Goal: Task Accomplishment & Management: Complete application form

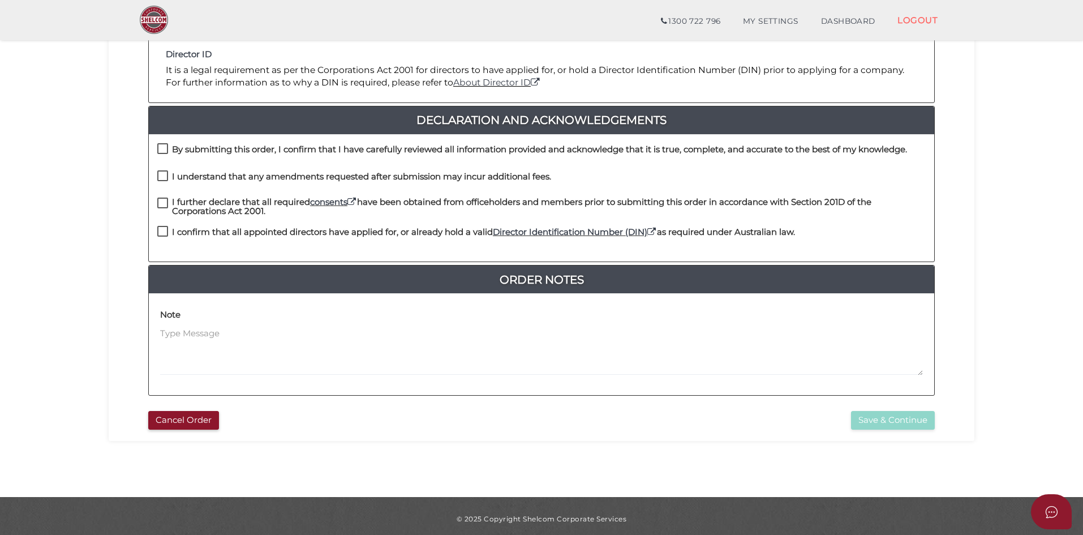
scroll to position [242, 0]
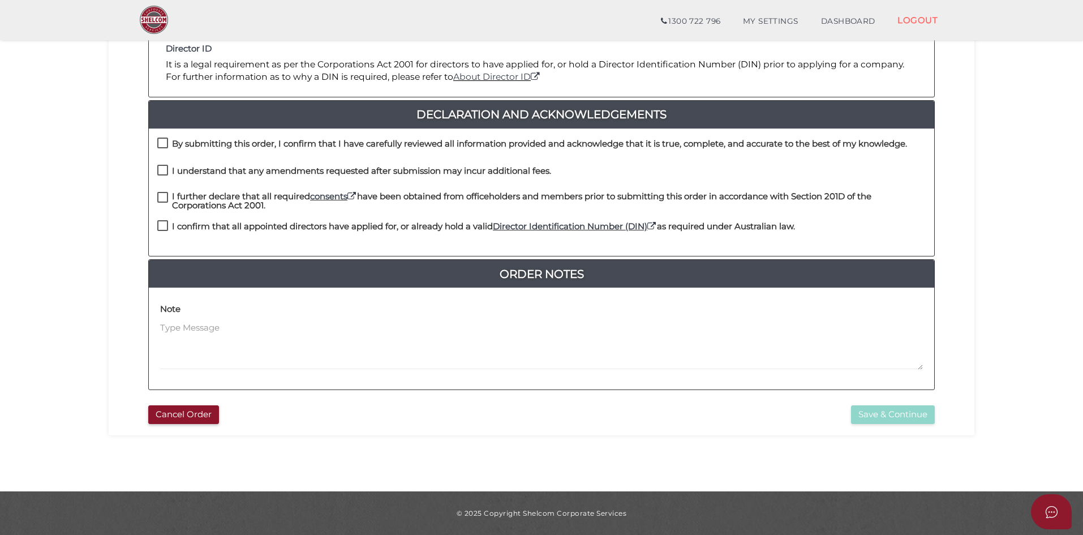
click at [164, 145] on label "By submitting this order, I confirm that I have carefully reviewed all informat…" at bounding box center [532, 146] width 750 height 14
checkbox input "true"
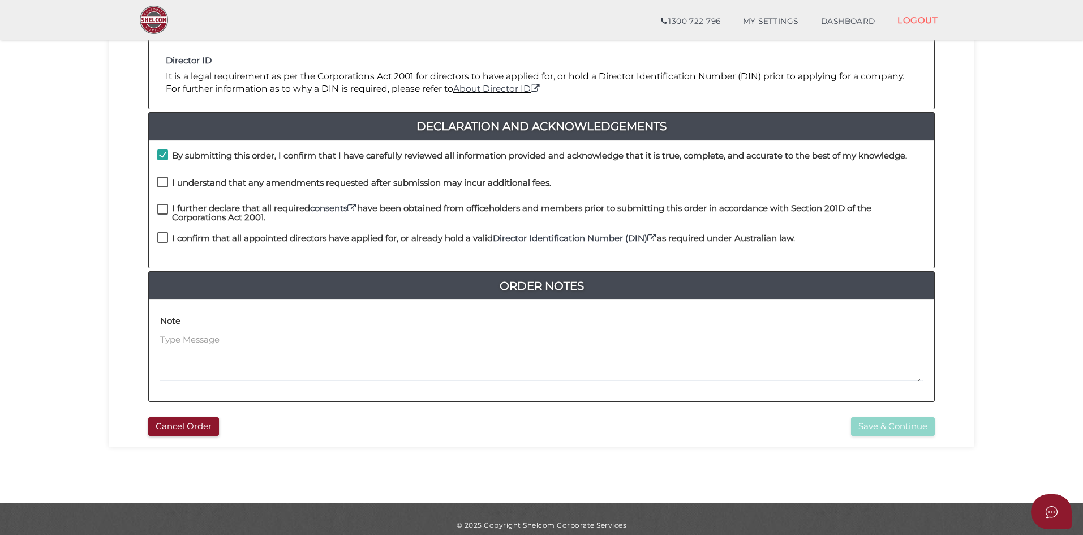
scroll to position [229, 0]
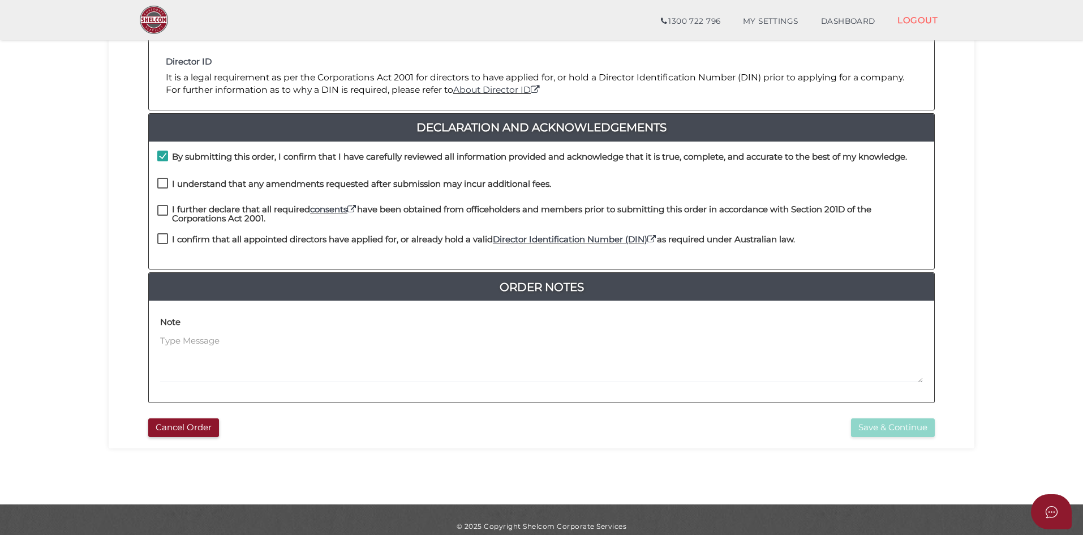
click at [162, 180] on label "I understand that any amendments requested after submission may incur additiona…" at bounding box center [354, 186] width 394 height 14
checkbox input "true"
click at [164, 207] on label "I further declare that all required consents have been obtained from officehold…" at bounding box center [541, 212] width 769 height 14
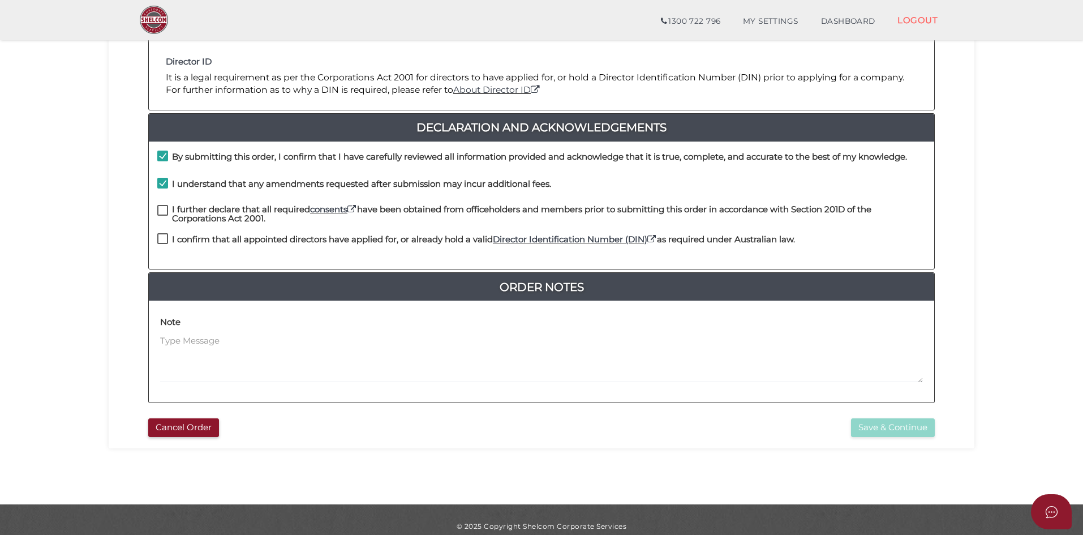
checkbox input "true"
click at [164, 236] on label "I confirm that all appointed directors have applied for, or already hold a vali…" at bounding box center [476, 242] width 638 height 14
checkbox input "true"
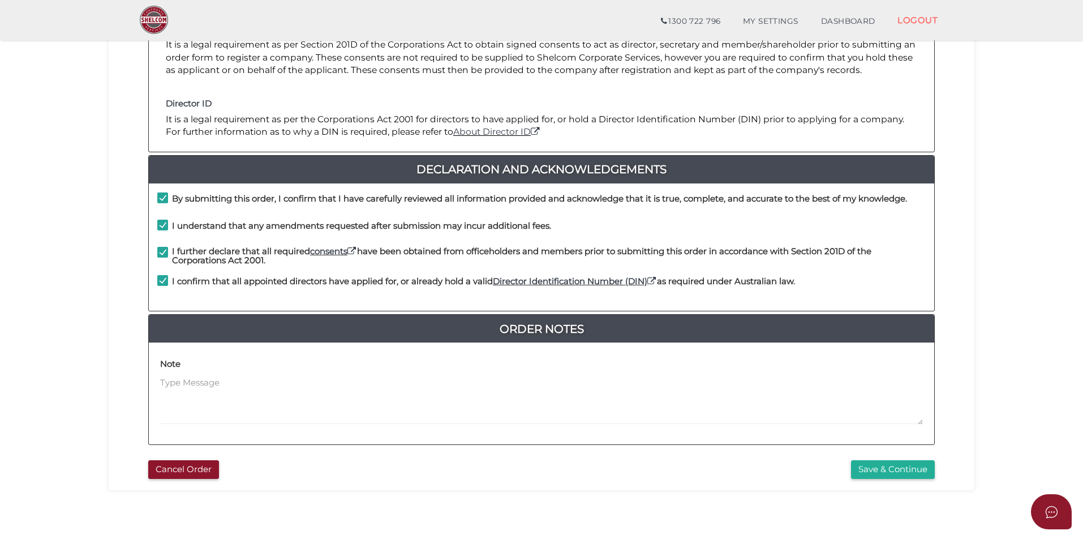
scroll to position [242, 0]
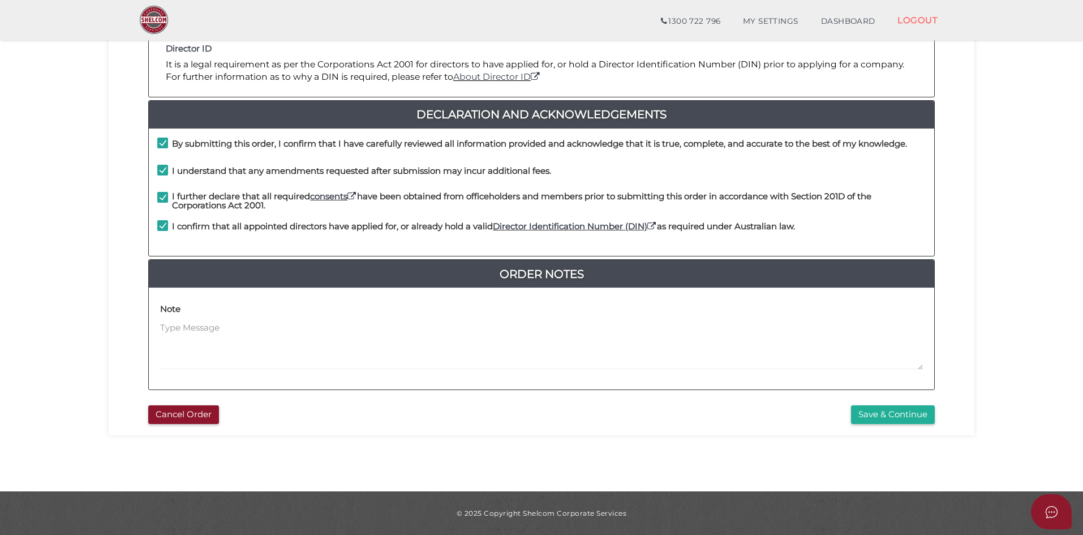
click at [875, 414] on button "Save & Continue" at bounding box center [893, 414] width 84 height 19
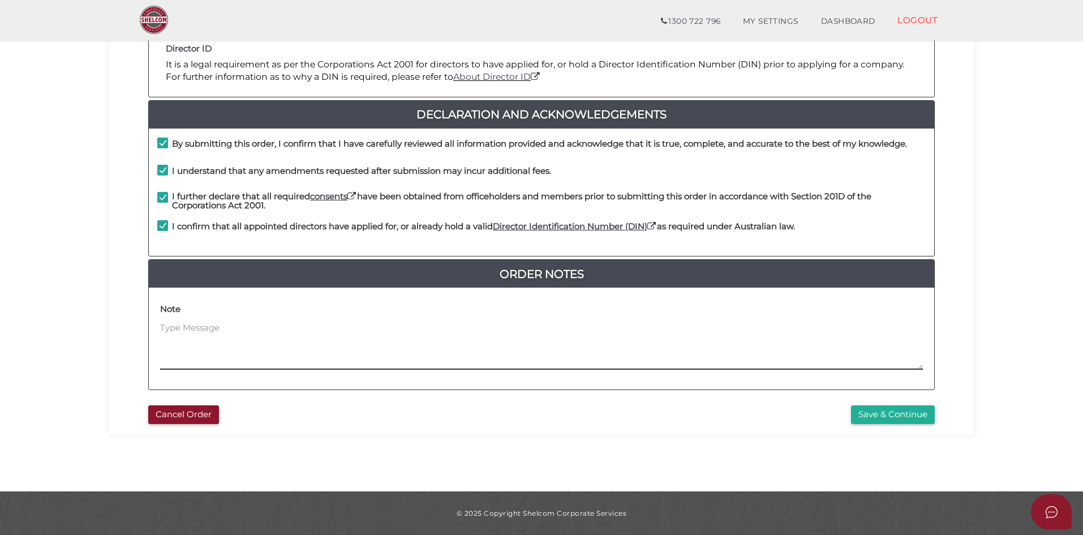
click at [181, 333] on textarea at bounding box center [541, 345] width 763 height 49
click at [456, 325] on textarea "Bare Trust Trustee order. I will email Bare Trust Order form to" at bounding box center [541, 345] width 763 height 49
type textarea "Bare Trust Trustee order. I will email Bare Trust Order form to Jenny shortly"
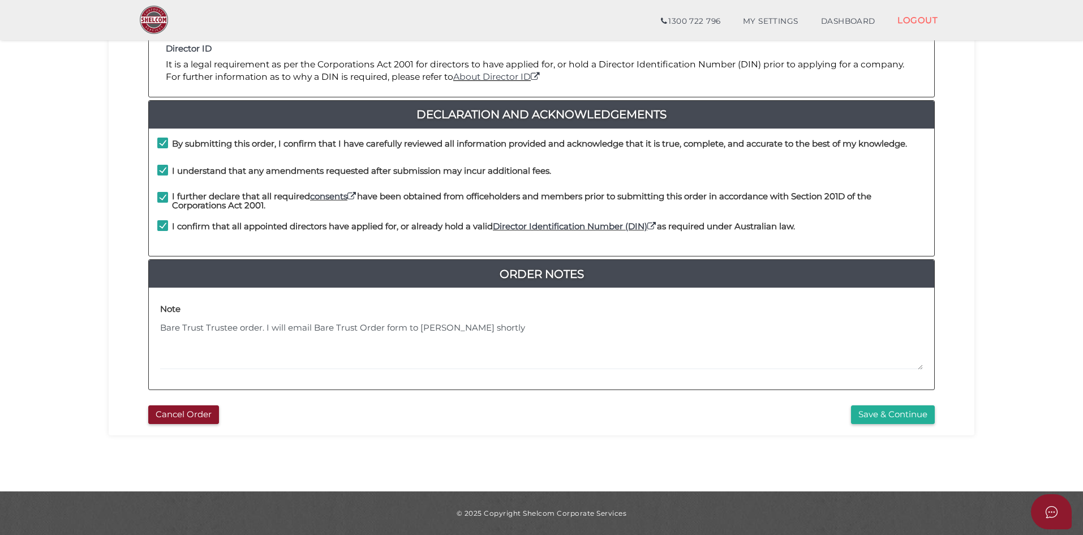
click at [878, 414] on button "Save & Continue" at bounding box center [893, 414] width 84 height 19
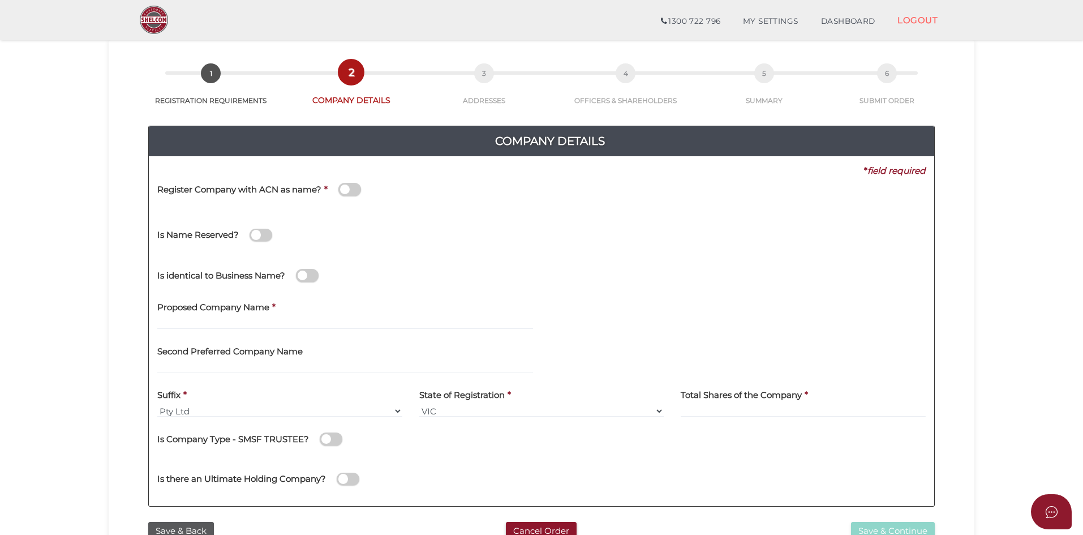
scroll to position [50, 0]
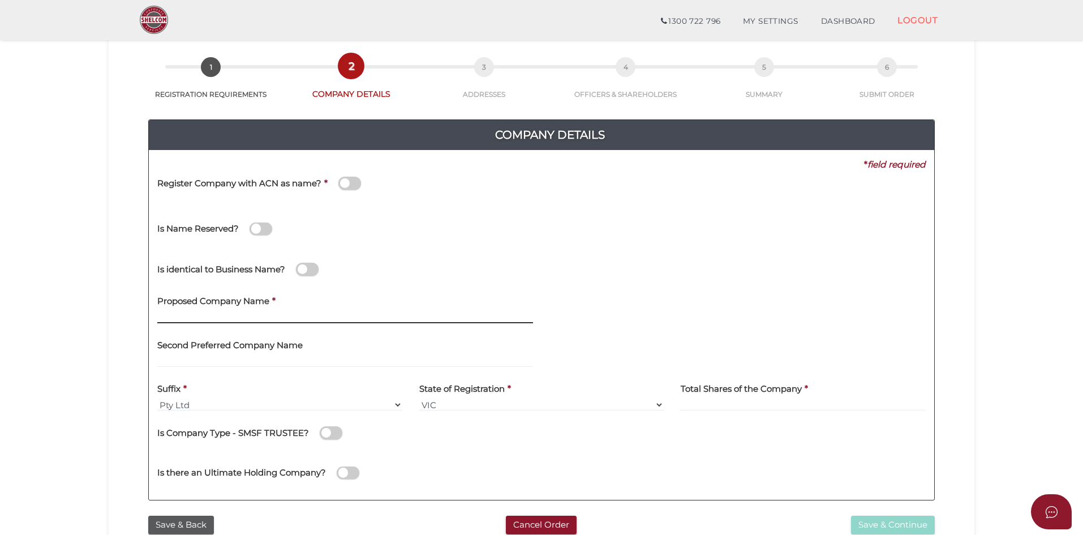
click at [265, 320] on input "text" at bounding box center [345, 317] width 376 height 12
type input "Rippon Property"
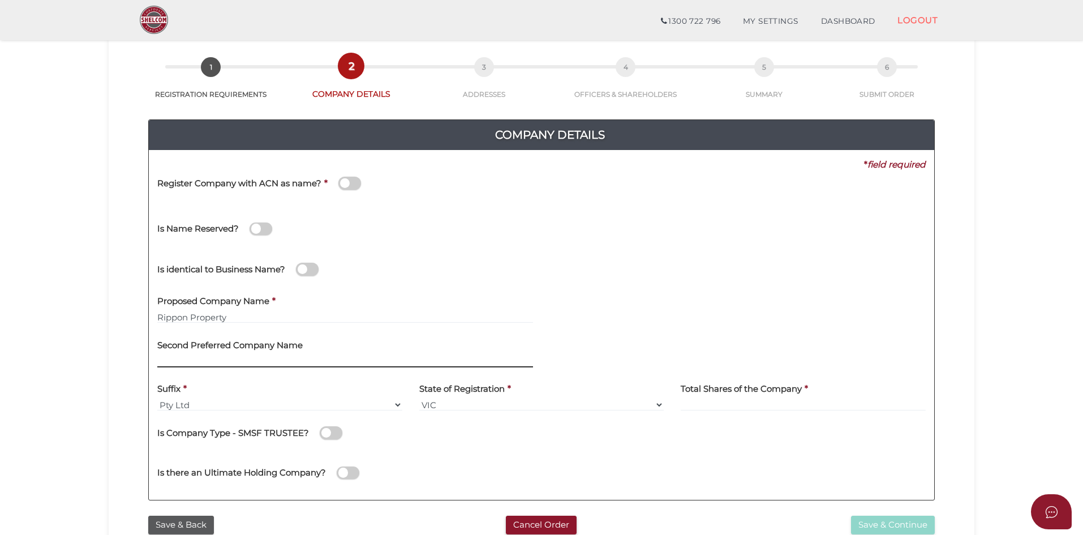
click at [213, 357] on input "text" at bounding box center [345, 361] width 376 height 12
type input "Rippon Super Property"
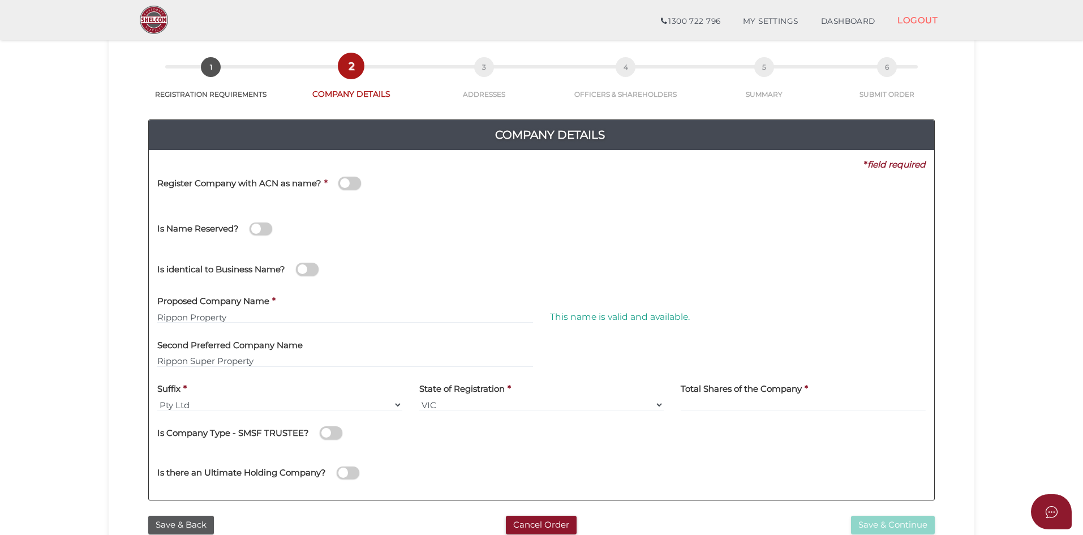
click at [104, 306] on section "Company Registration 172de61140256be31fe40937cc9a8e85 1 REGISTRATION REQUIREMEN…" at bounding box center [541, 331] width 1083 height 703
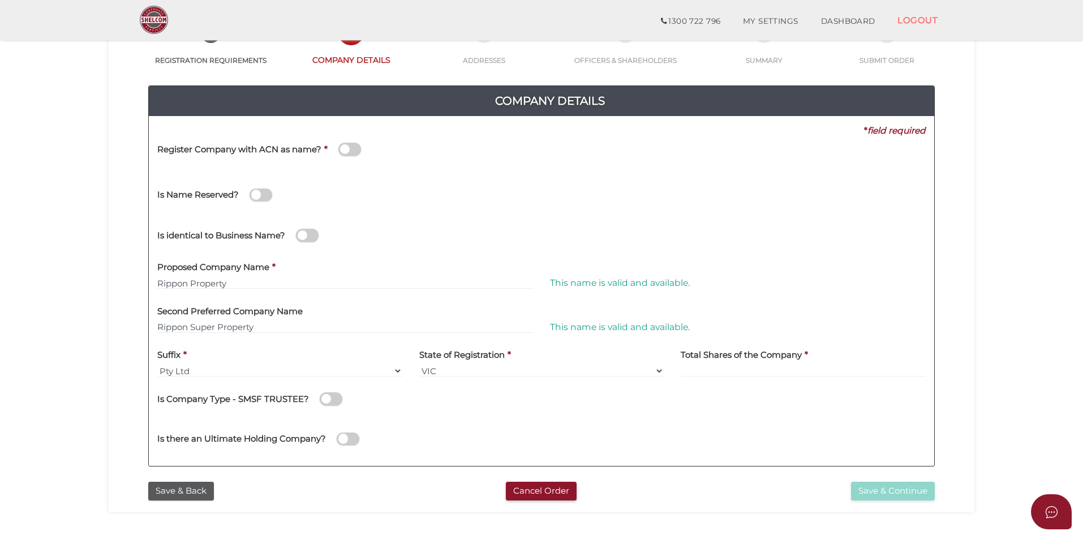
scroll to position [86, 0]
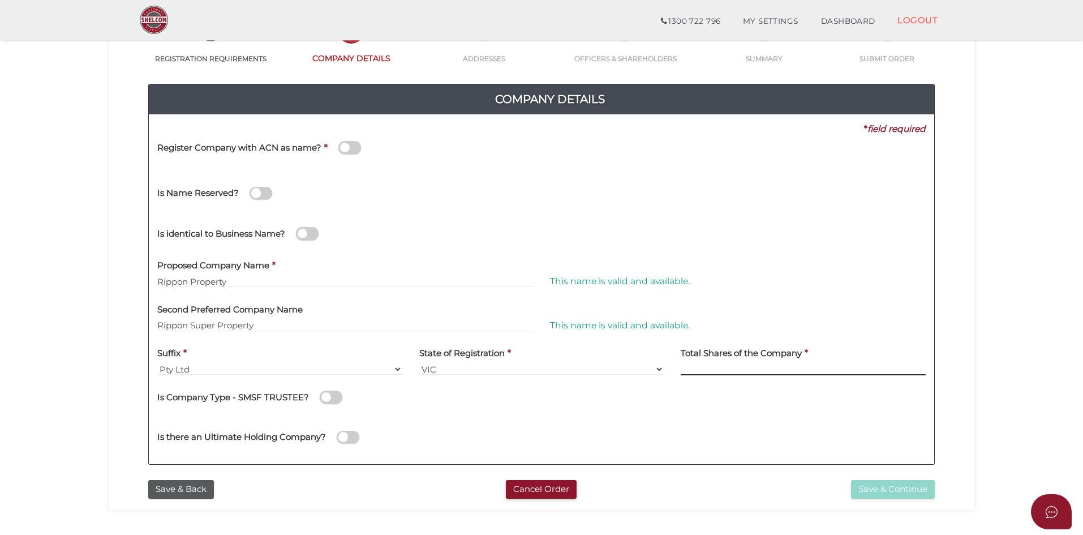
click at [700, 366] on input at bounding box center [803, 369] width 245 height 12
type input "12"
click at [409, 412] on div "Is Company Type - SMSF TRUSTEE?" at bounding box center [541, 400] width 769 height 32
click at [903, 487] on button "Save & Continue" at bounding box center [893, 489] width 84 height 19
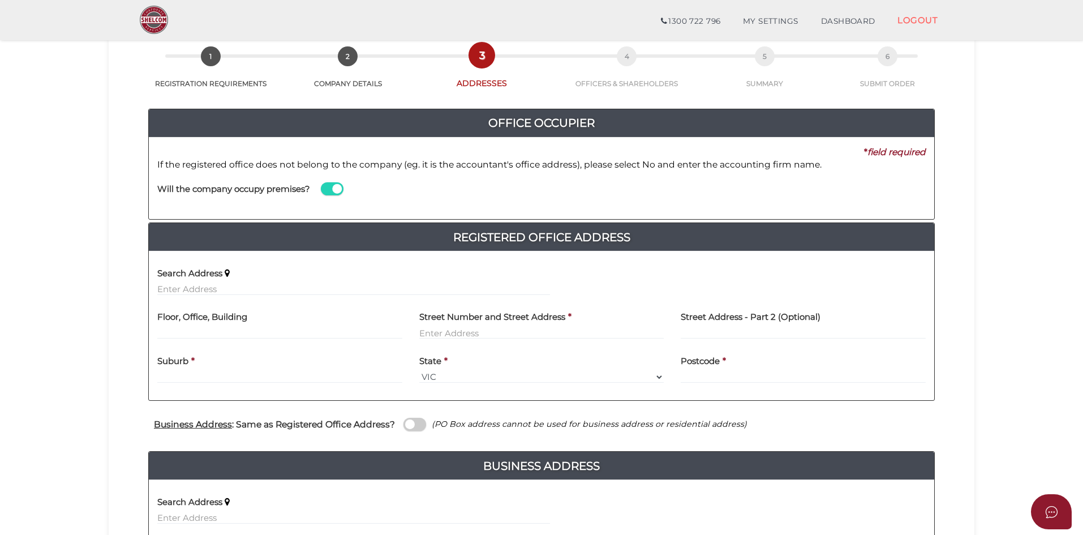
scroll to position [71, 0]
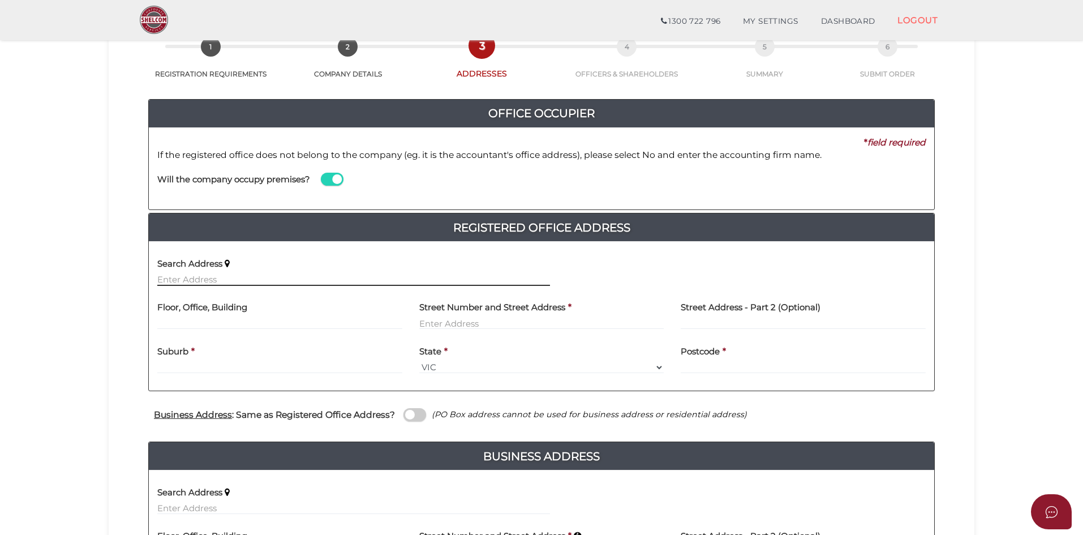
click at [251, 275] on input "text" at bounding box center [353, 279] width 393 height 12
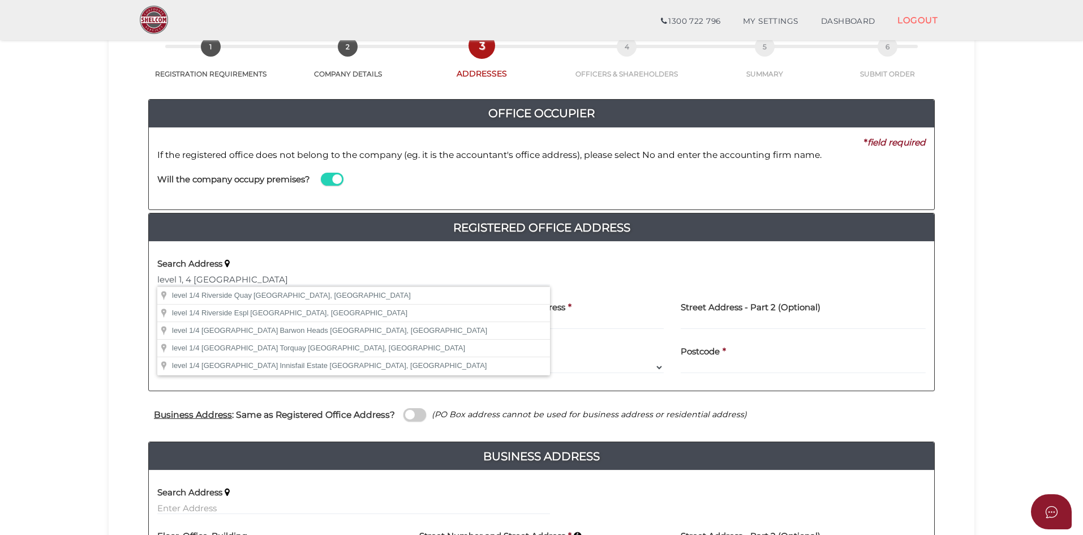
type input "level 1/4 Riverside Quay, Southbank VIC, Australia"
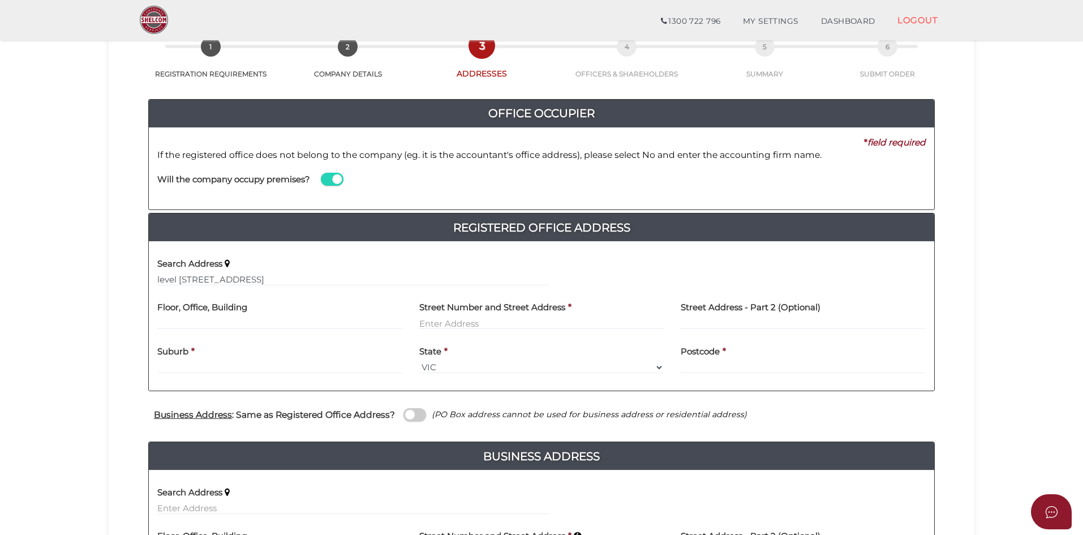
type input "level 1"
type input "4 Riverside Quay"
type input "Southbank"
select select "VIC"
type input "3006"
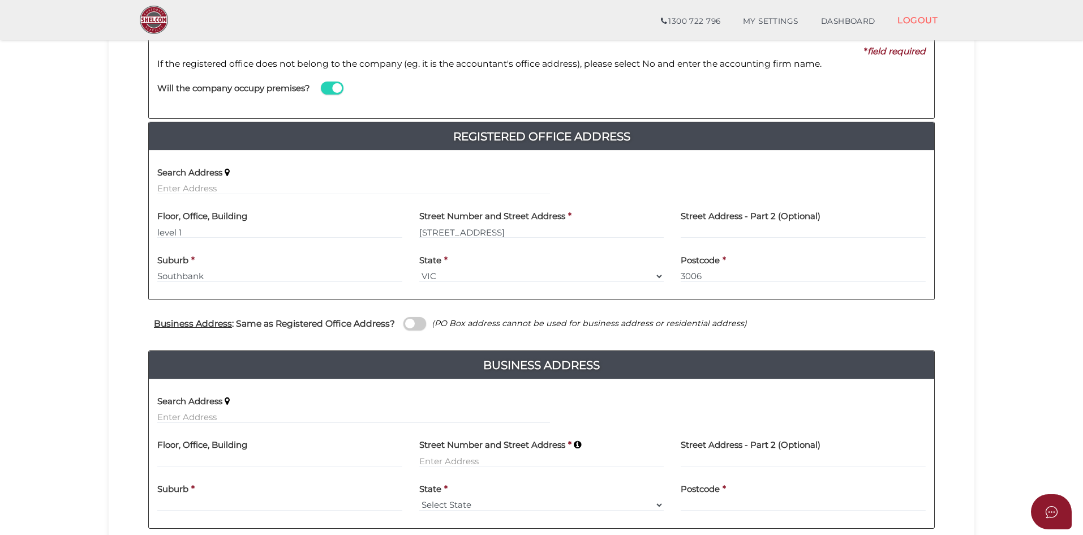
scroll to position [198, 0]
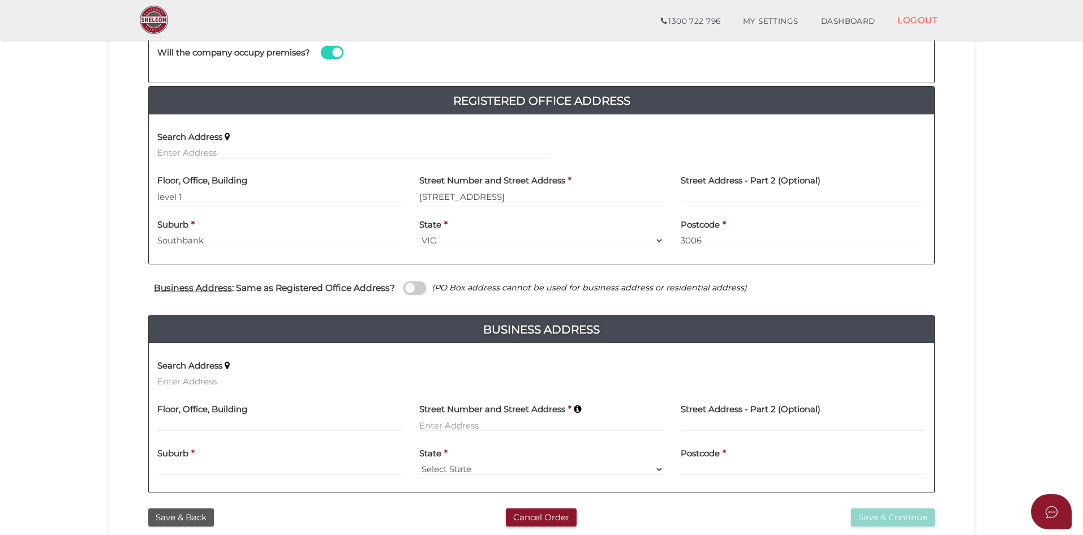
click at [412, 289] on span at bounding box center [415, 287] width 23 height 13
click at [0, 0] on input "checkbox" at bounding box center [0, 0] width 0 height 0
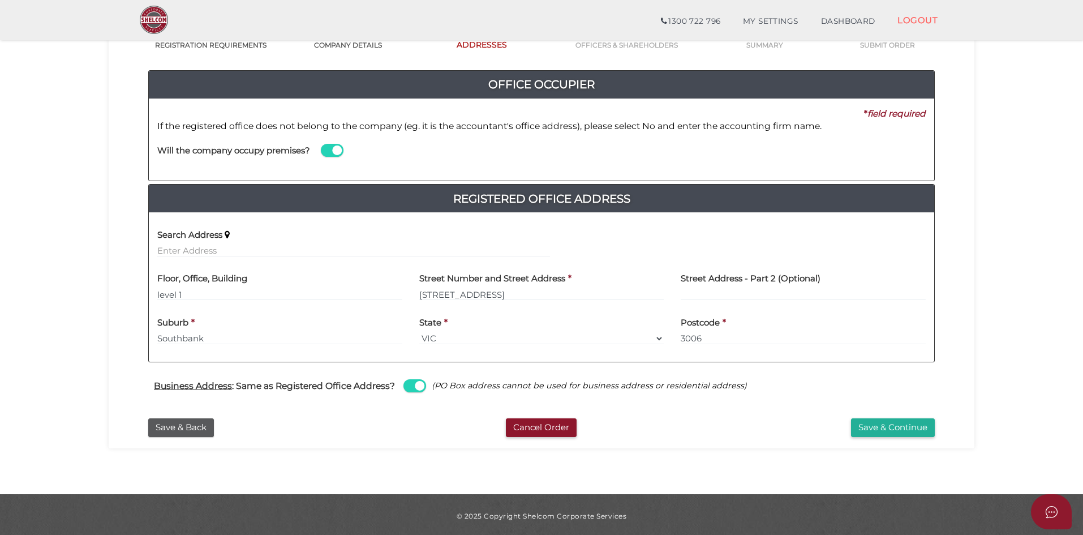
scroll to position [102, 0]
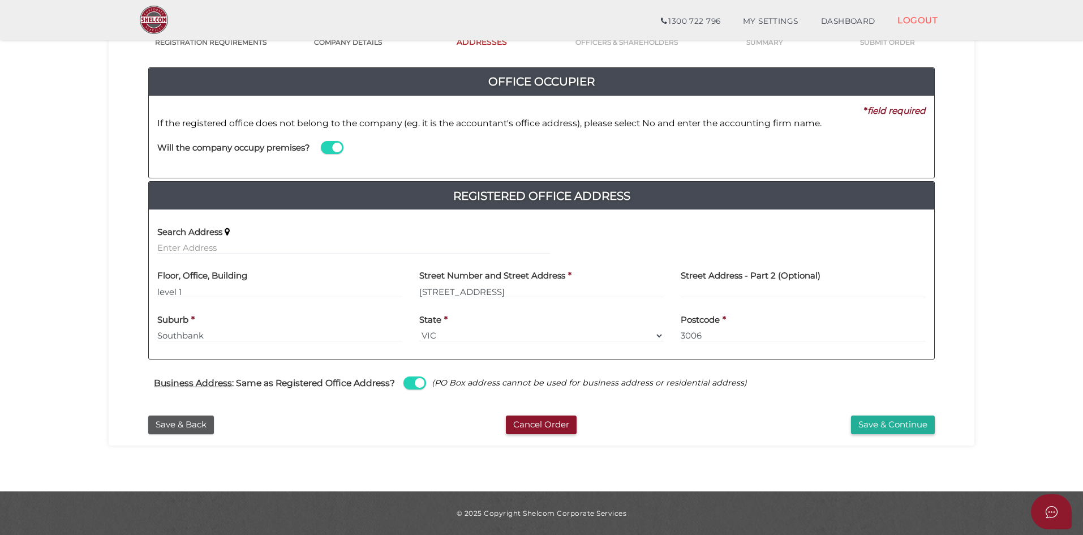
click at [881, 423] on button "Save & Continue" at bounding box center [893, 424] width 84 height 19
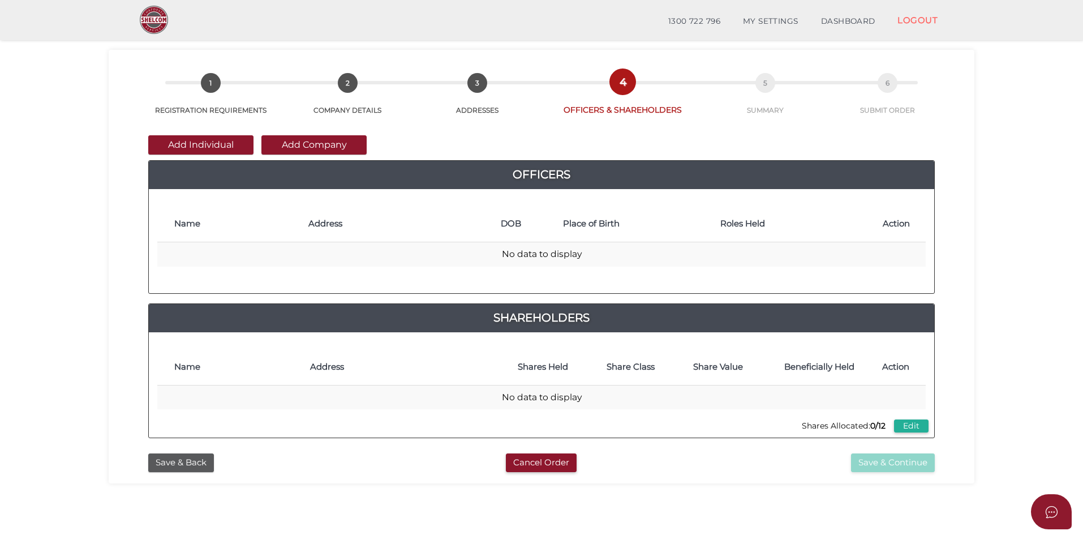
scroll to position [41, 0]
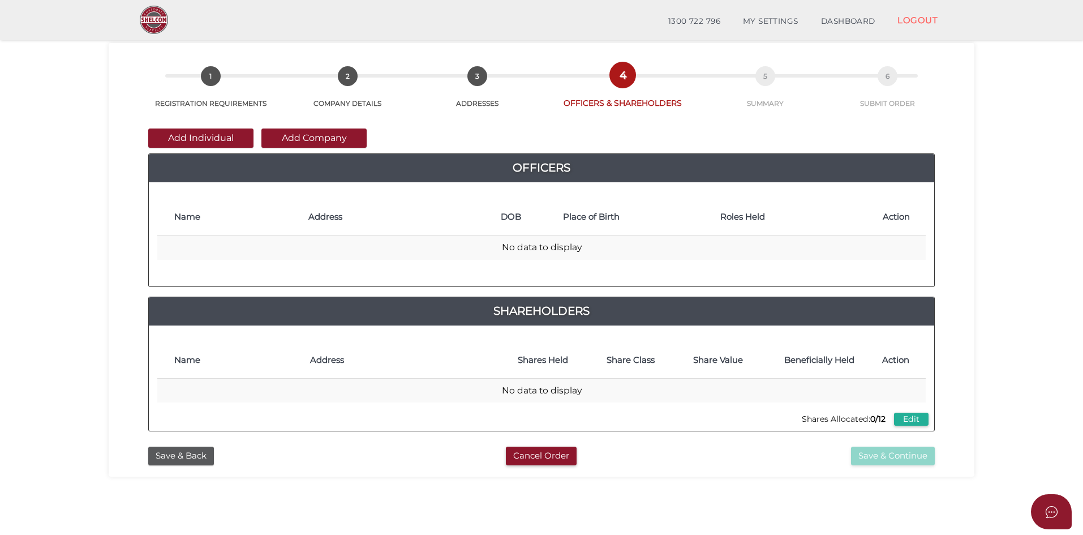
click at [196, 141] on button "Add Individual" at bounding box center [200, 137] width 105 height 19
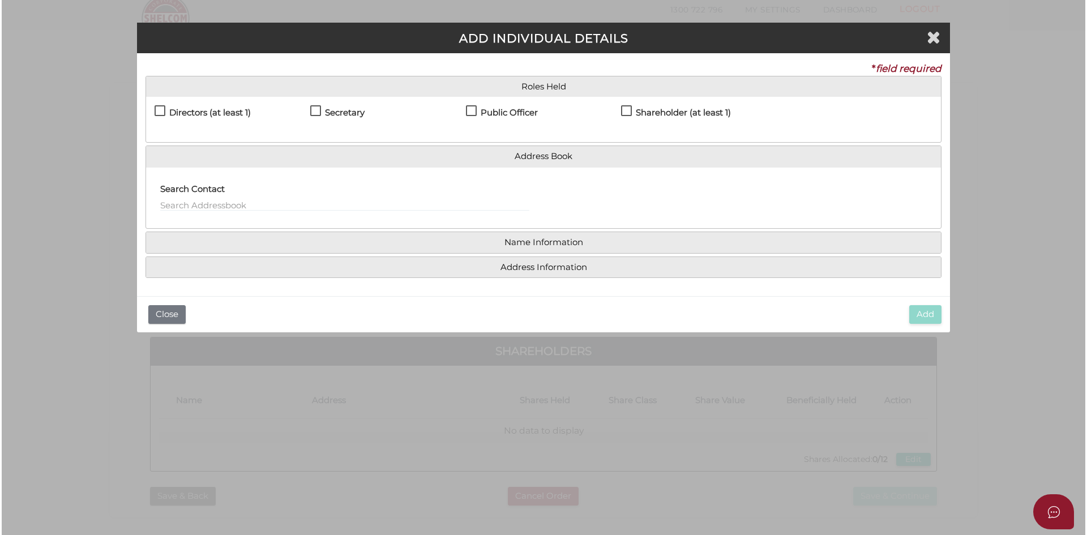
scroll to position [0, 0]
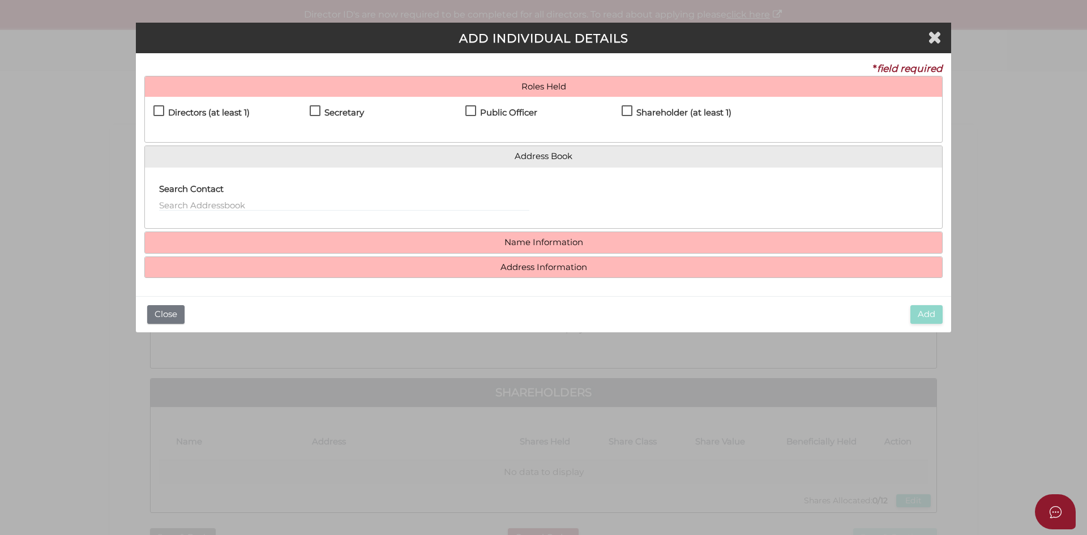
click at [161, 109] on label "Directors (at least 1)" at bounding box center [201, 115] width 96 height 14
checkbox input "true"
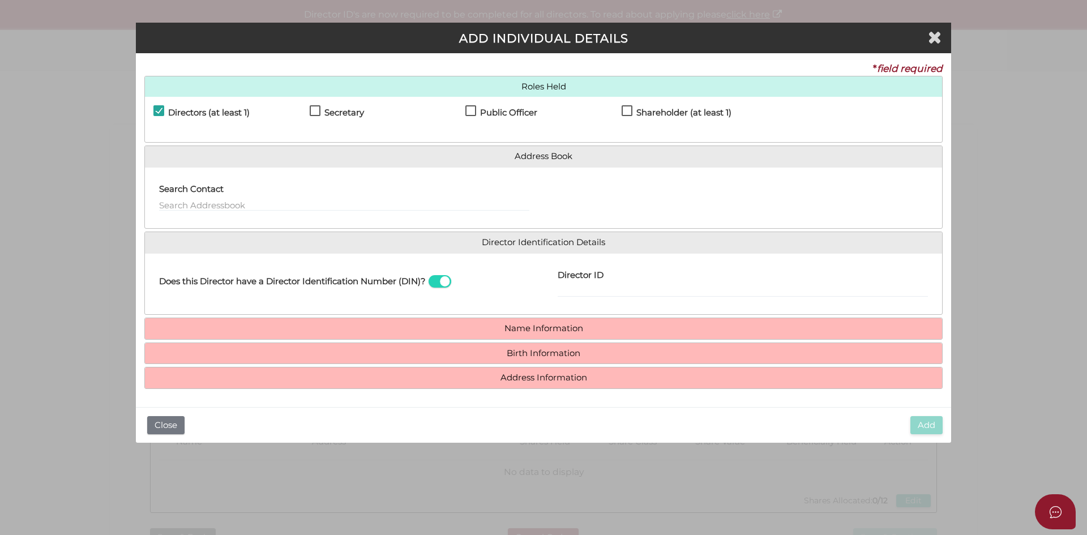
click at [313, 109] on label "Secretary" at bounding box center [337, 115] width 54 height 14
checkbox input "true"
click at [625, 109] on label "Shareholder (at least 1)" at bounding box center [676, 115] width 110 height 14
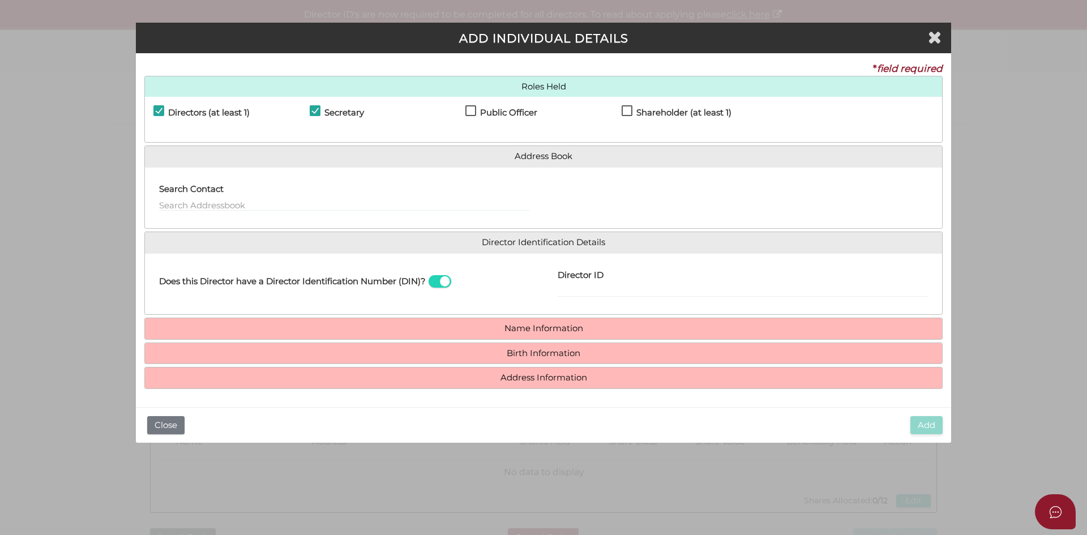
checkbox input "true"
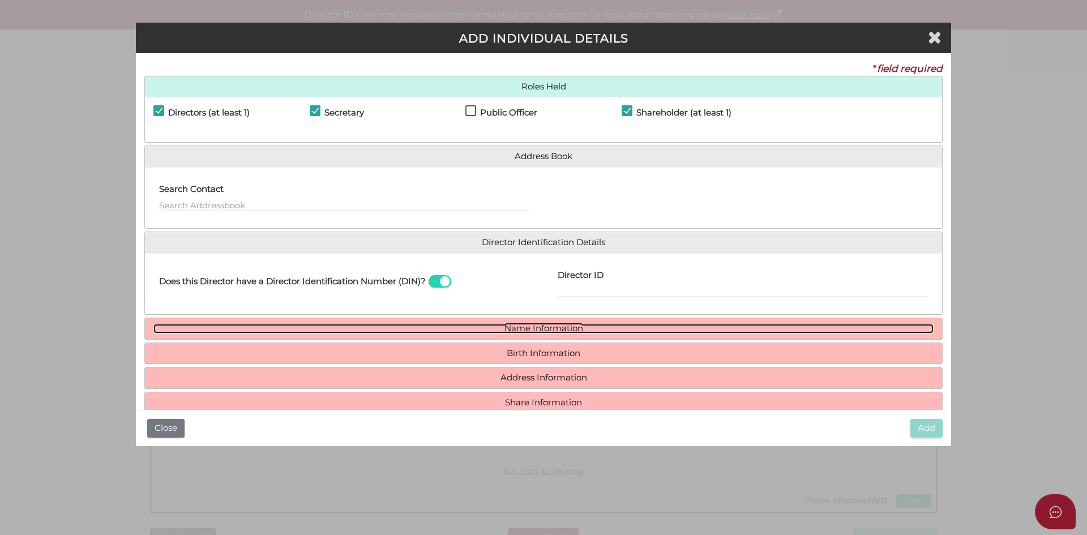
click at [482, 329] on link "Name Information" at bounding box center [543, 329] width 780 height 10
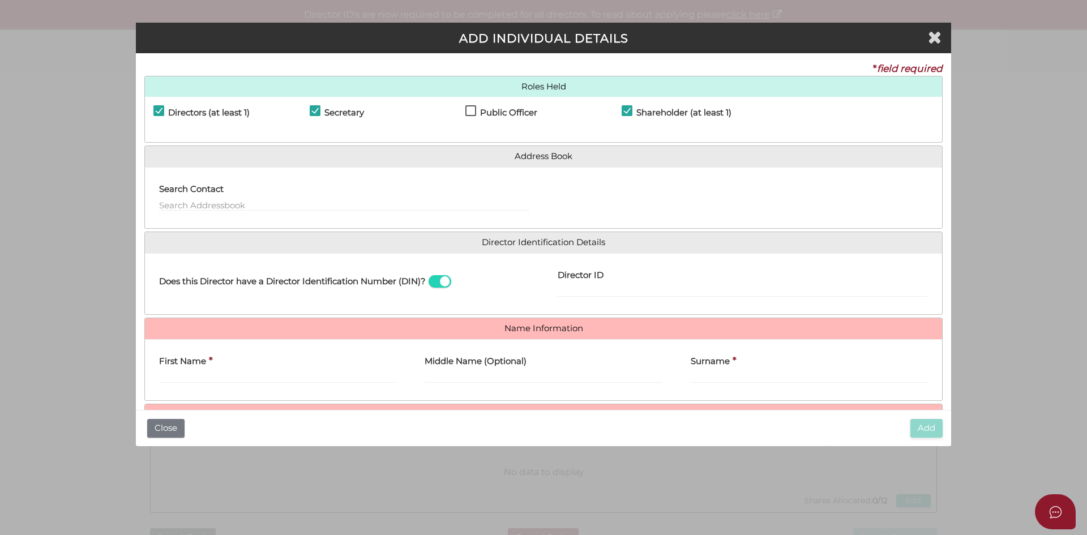
click at [246, 362] on div "First Name *" at bounding box center [277, 366] width 237 height 36
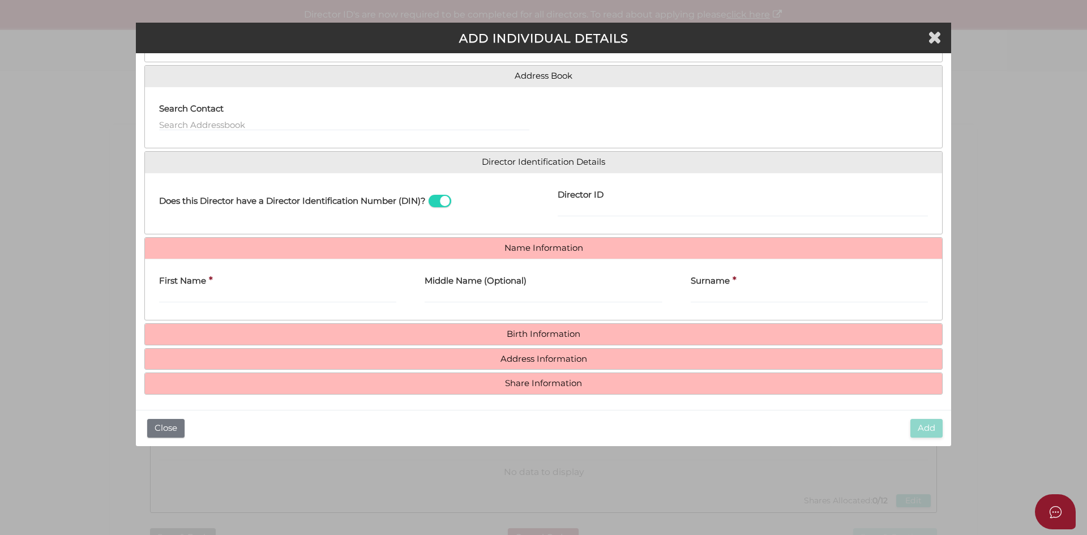
scroll to position [83, 0]
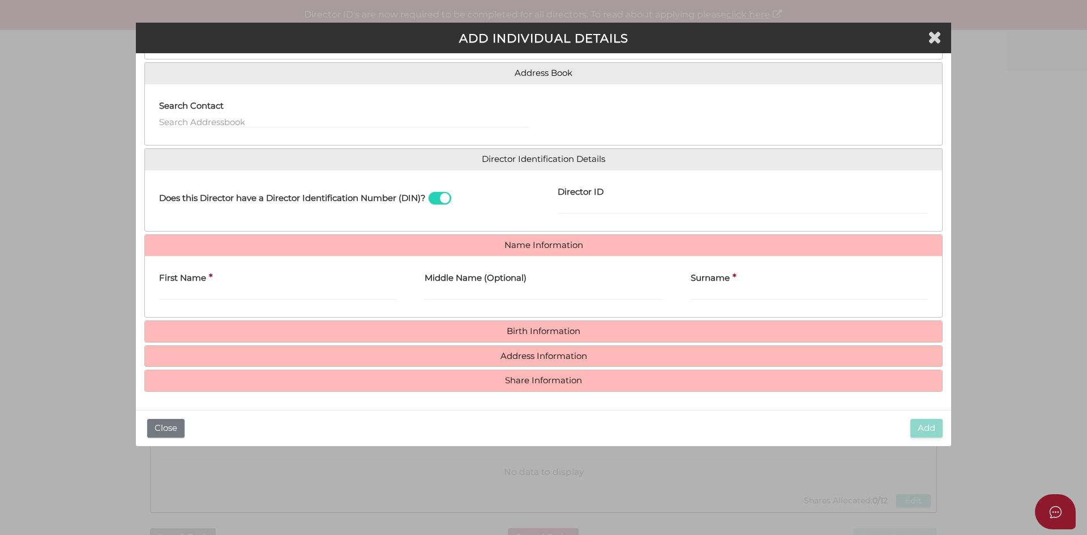
click at [221, 303] on div "First Name *" at bounding box center [277, 287] width 265 height 44
click at [213, 288] on input "First Name" at bounding box center [277, 293] width 237 height 12
type input "Paul"
type input "Antoney"
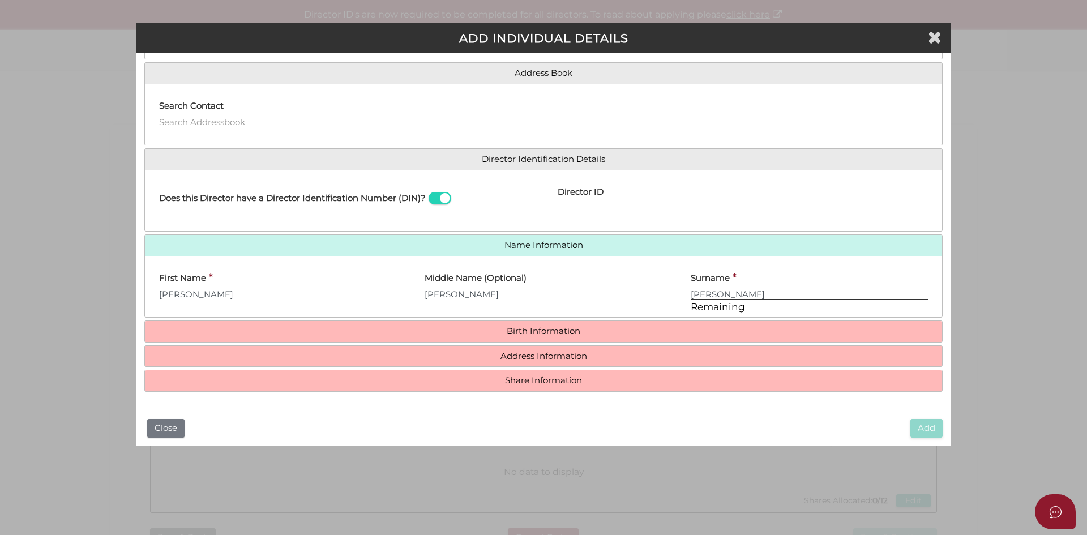
type input "Johnson"
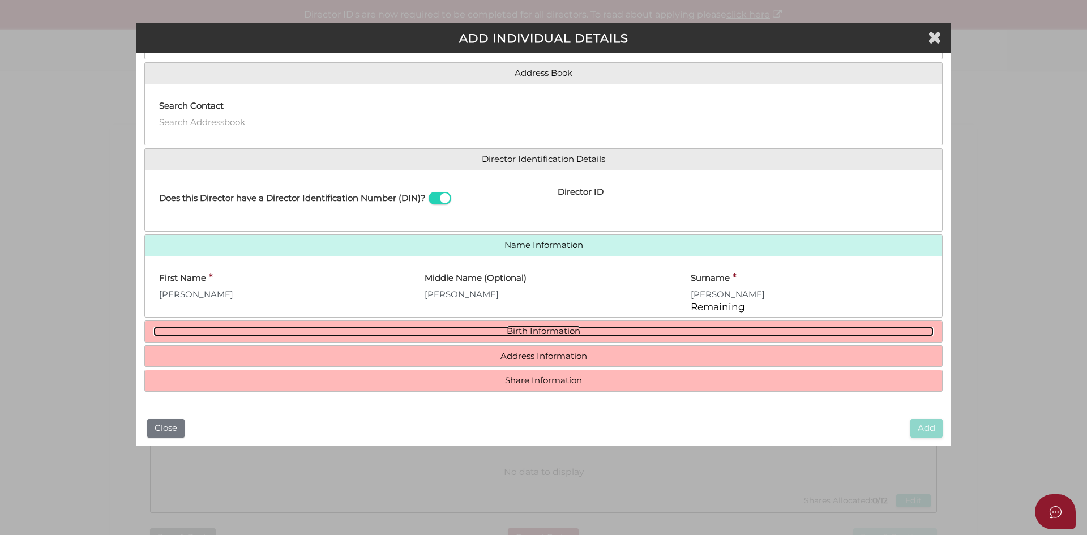
click at [445, 333] on link "Birth Information" at bounding box center [543, 332] width 780 height 10
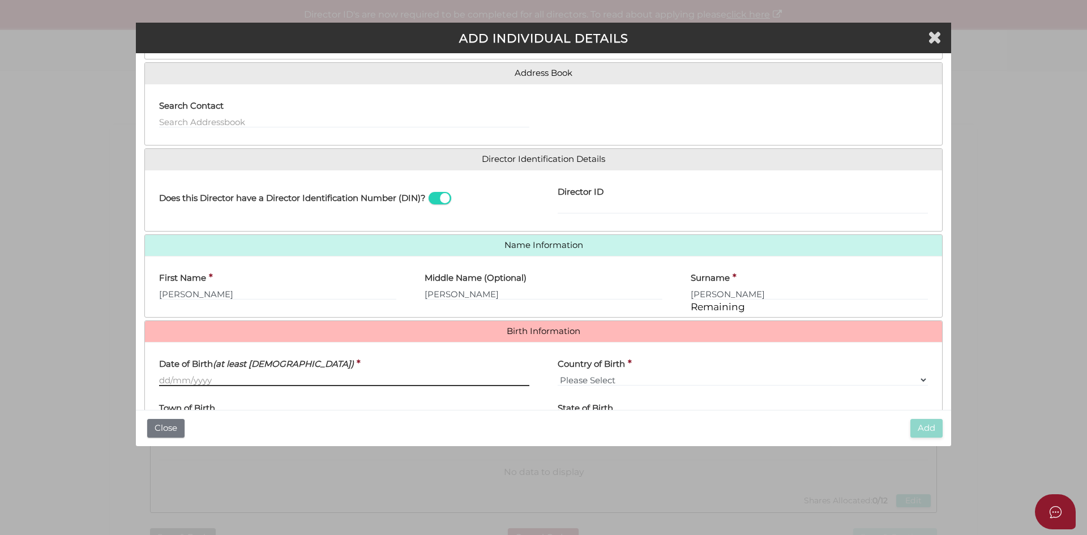
click at [168, 377] on input "Date of Birth (at least 18 years old)" at bounding box center [344, 380] width 370 height 12
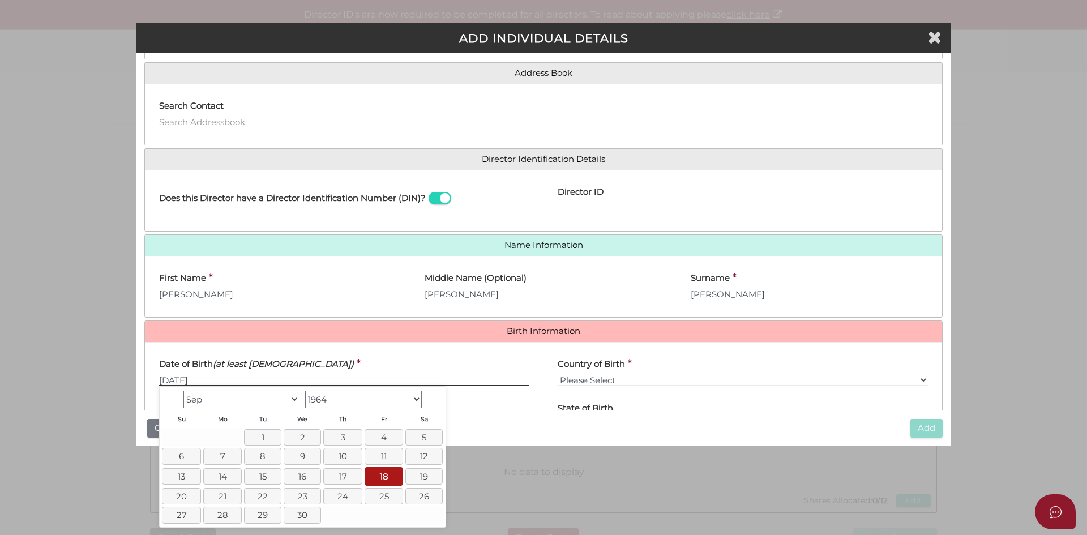
type input "18/09/1964"
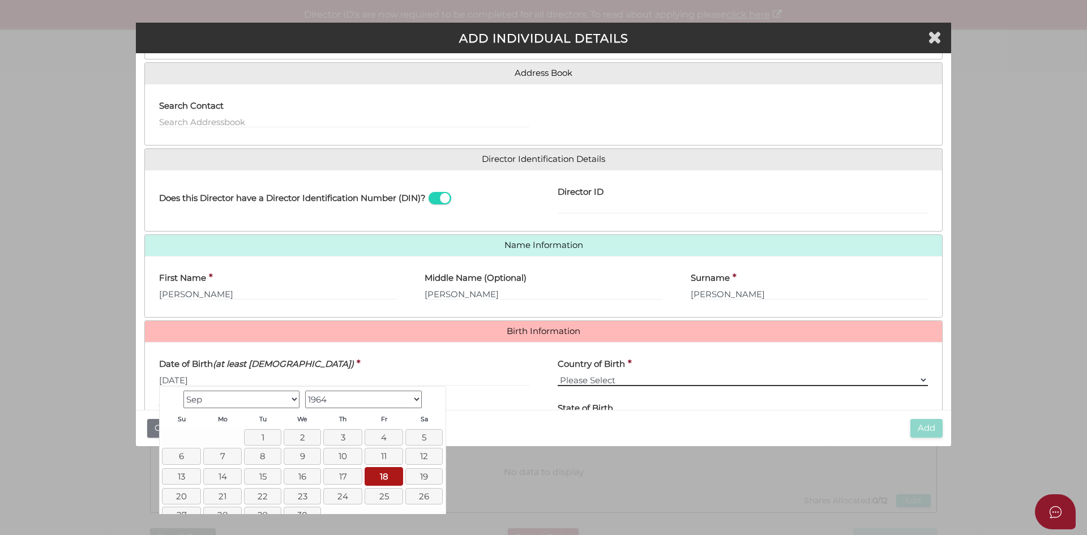
click at [653, 382] on select "Please Select v Australia Afghanistan Albania Algeria American Samoa Andorra An…" at bounding box center [742, 380] width 370 height 12
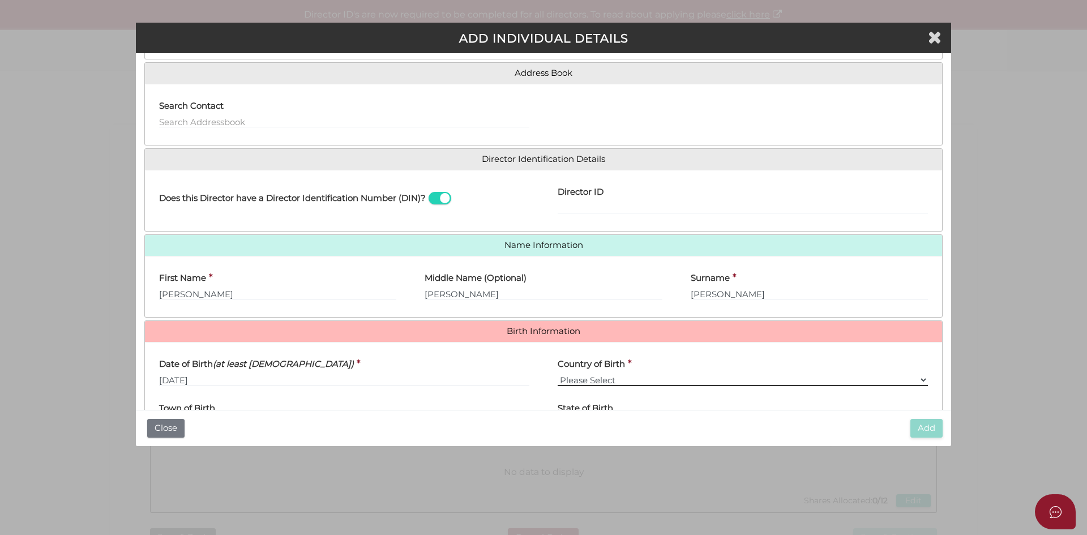
select select "[GEOGRAPHIC_DATA]"
click at [557, 374] on select "Please Select v Australia Afghanistan Albania Algeria American Samoa Andorra An…" at bounding box center [742, 380] width 370 height 12
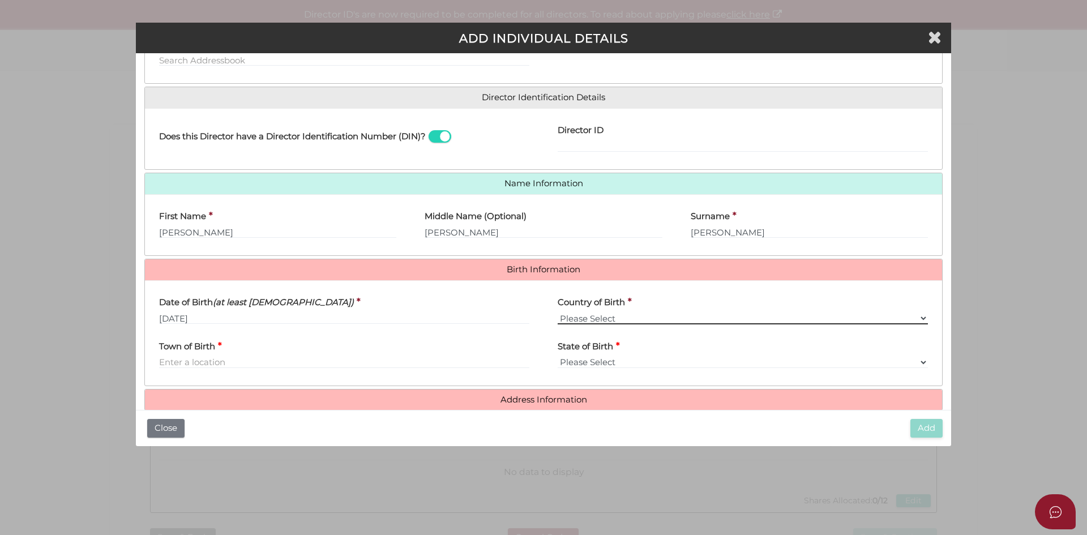
scroll to position [154, 0]
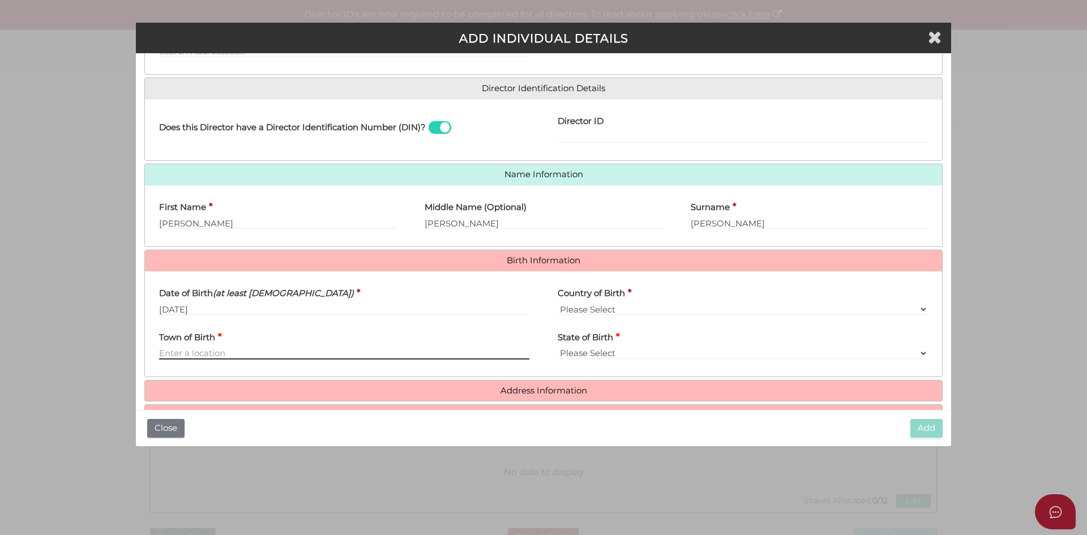
click at [242, 359] on body "Shelcom is loading Processing Payment...Please Wait... Director ID's are now re…" at bounding box center [543, 267] width 1087 height 535
type input "Brisbane"
select select "QLD"
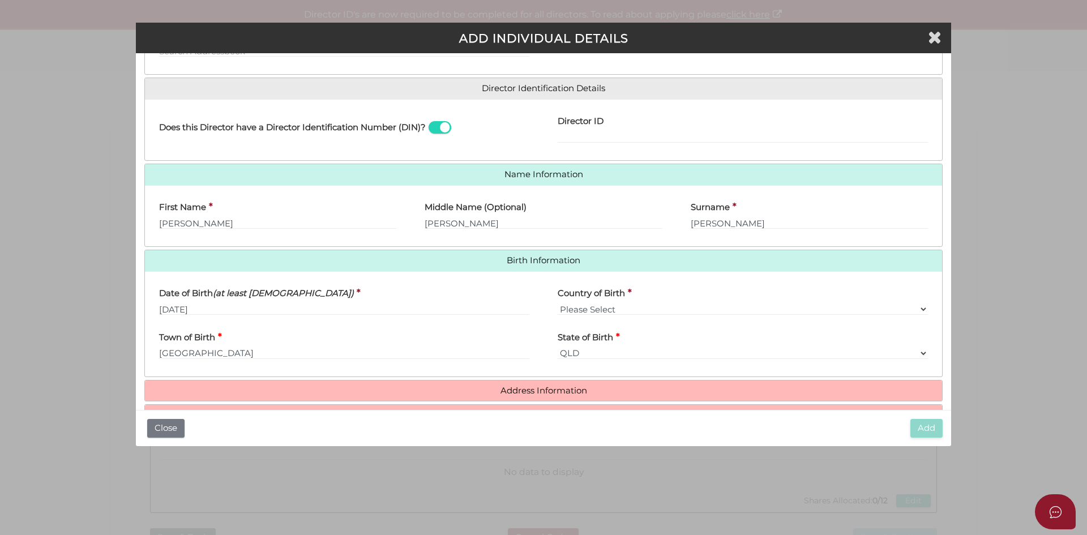
scroll to position [188, 0]
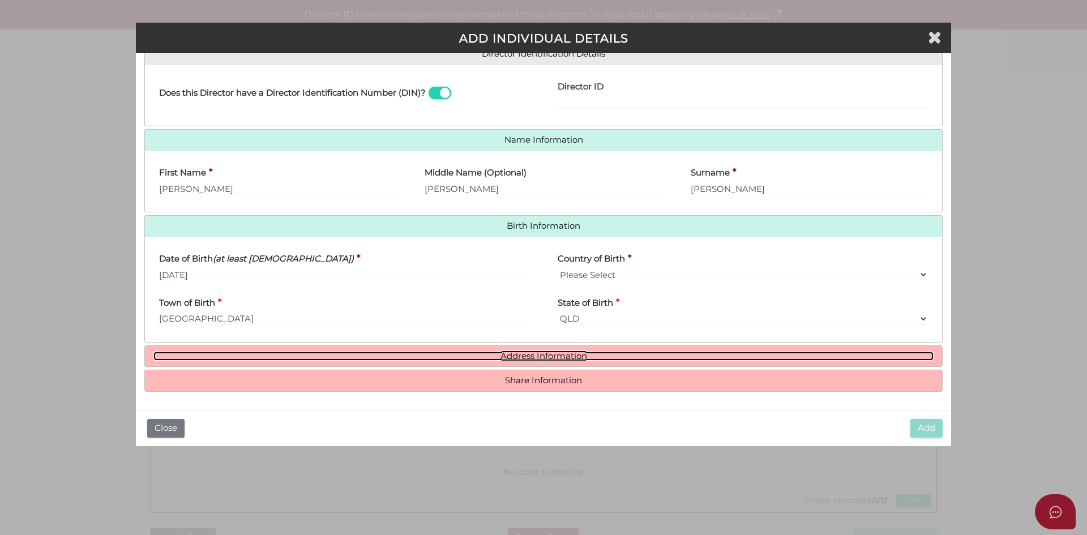
click at [464, 354] on link "Address Information" at bounding box center [543, 356] width 780 height 10
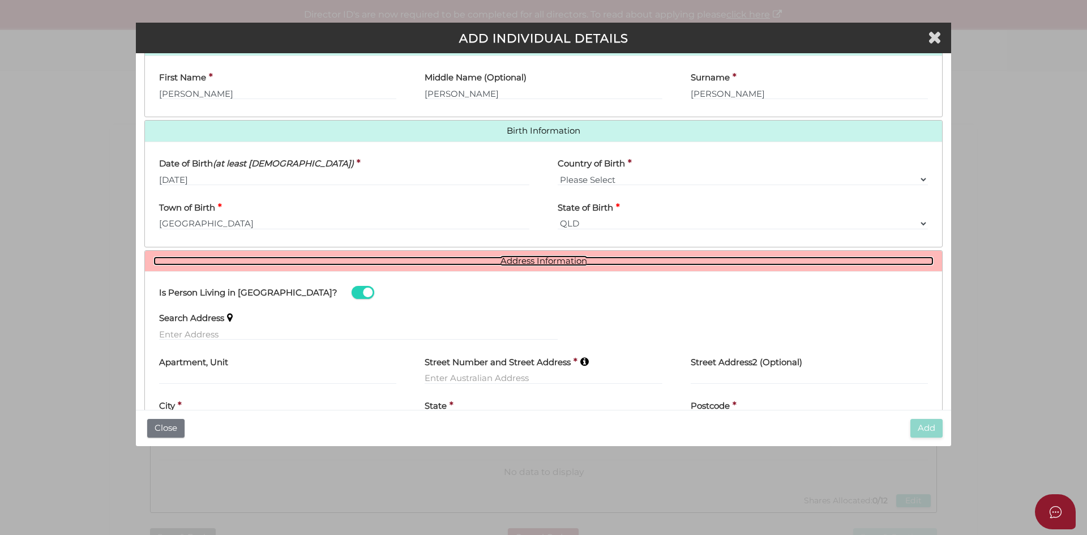
scroll to position [294, 0]
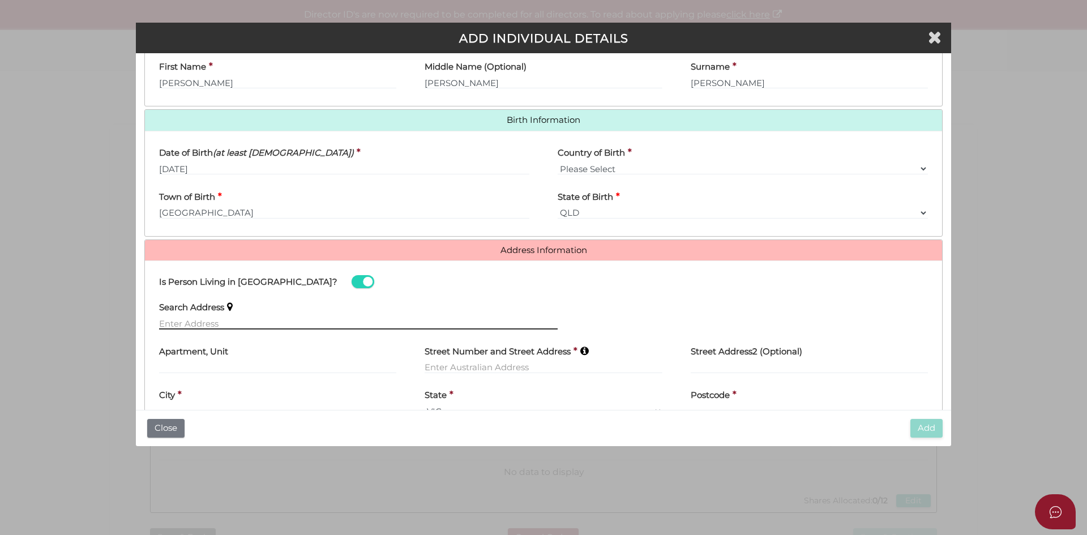
click at [205, 327] on input "text" at bounding box center [358, 323] width 398 height 12
click at [230, 327] on input "text" at bounding box center [358, 323] width 398 height 12
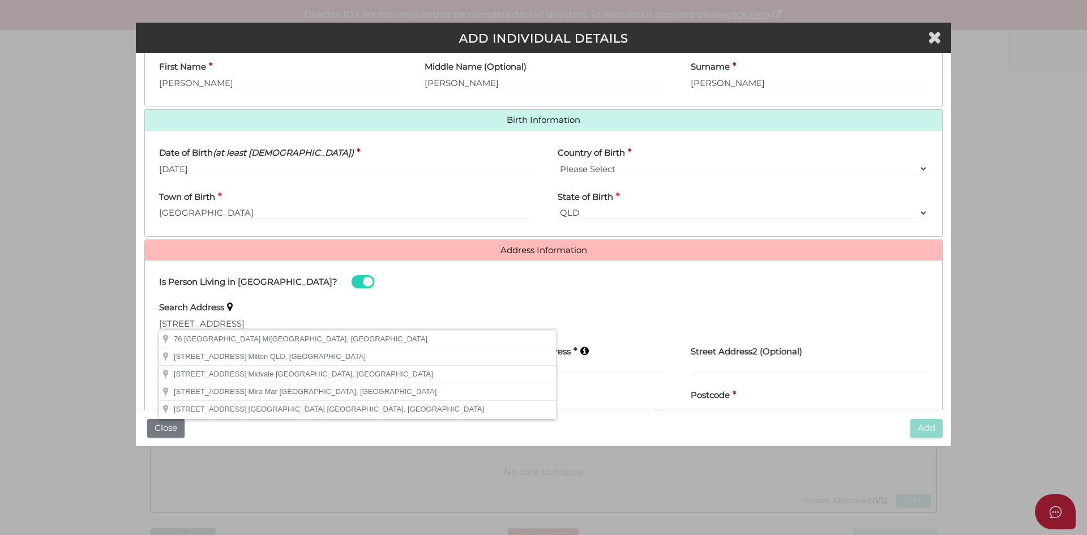
type input "76 Park Road, Middle Park VIC, Australia"
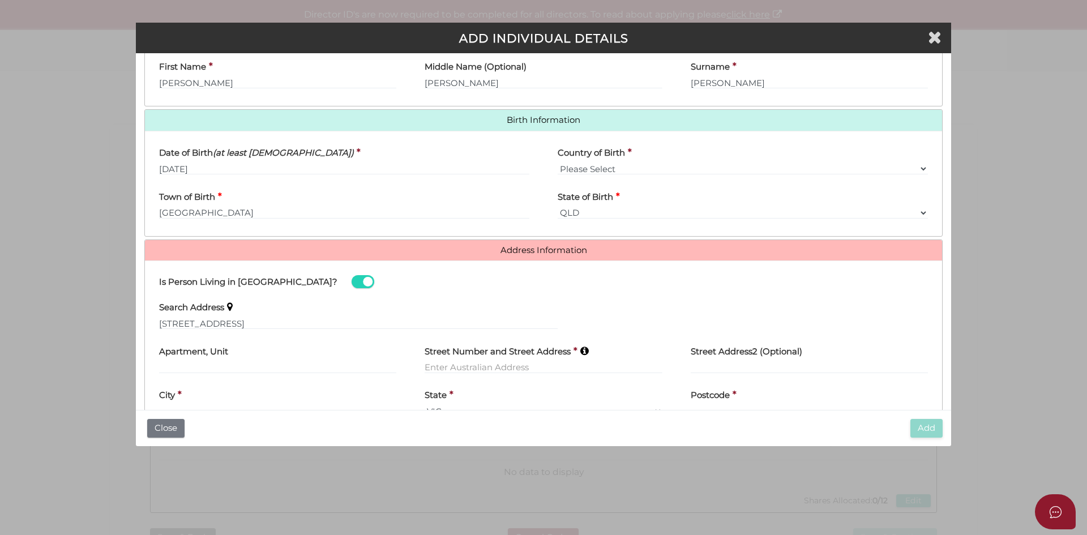
type input "76 Park Road"
type input "Middle Park"
select select "VIC"
type input "3206"
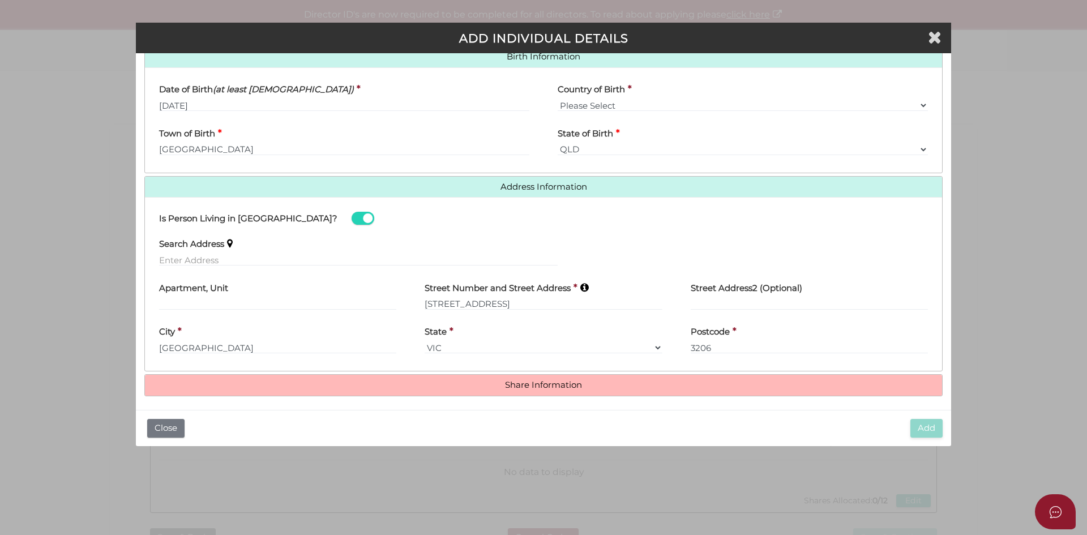
scroll to position [362, 0]
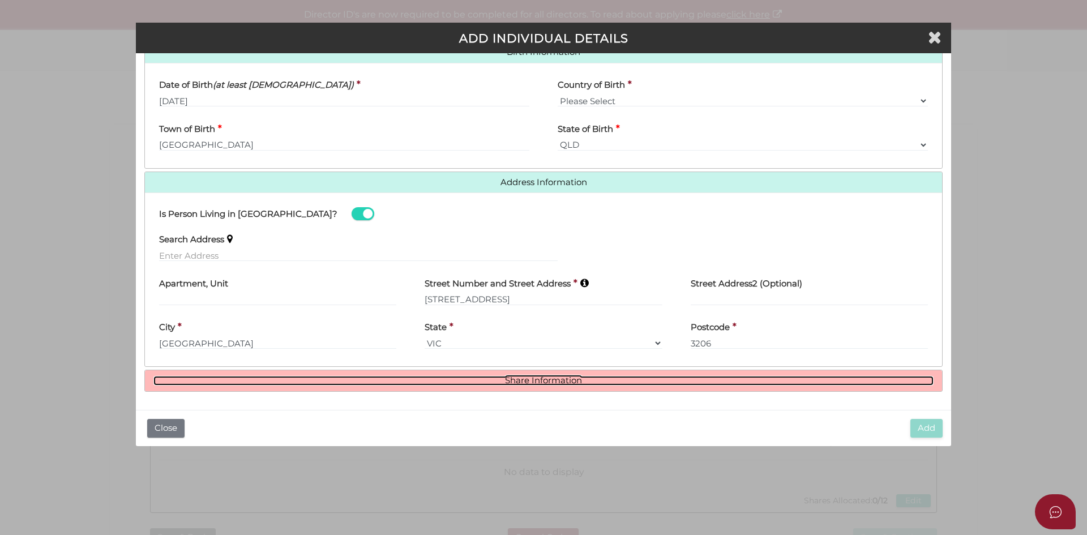
click at [526, 381] on link "Share Information" at bounding box center [543, 381] width 780 height 10
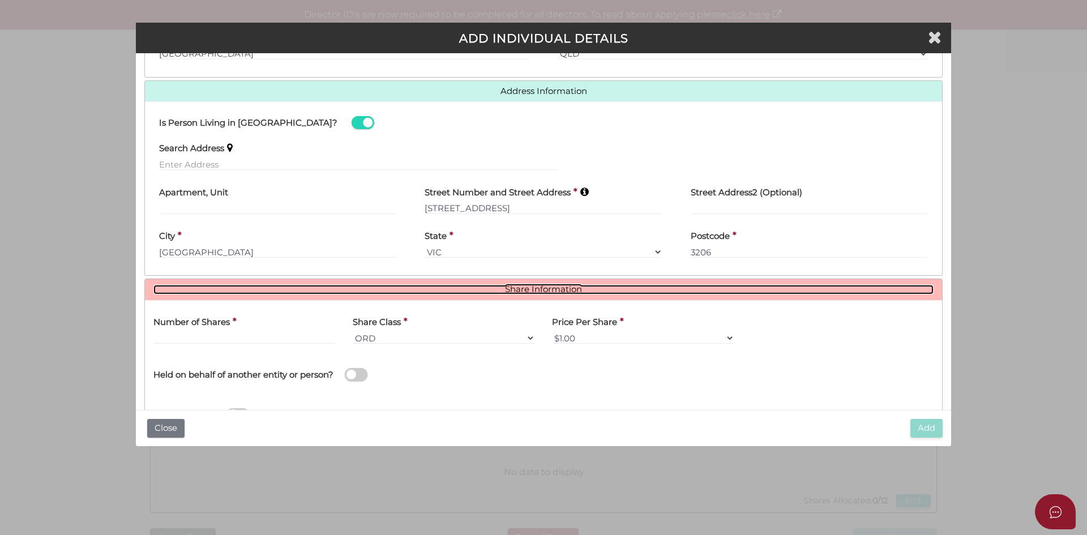
scroll to position [500, 0]
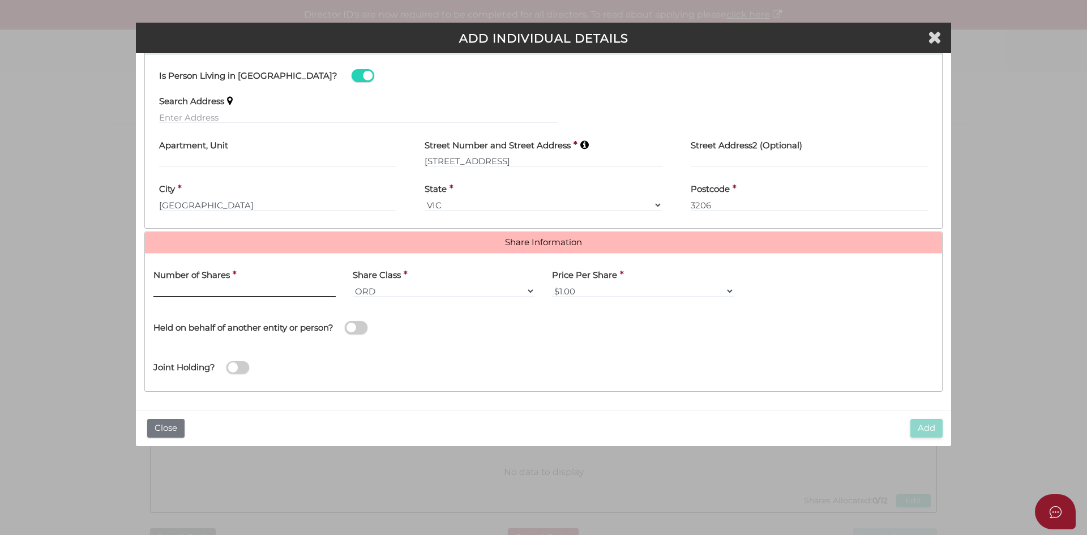
click at [211, 290] on input "text" at bounding box center [244, 291] width 182 height 12
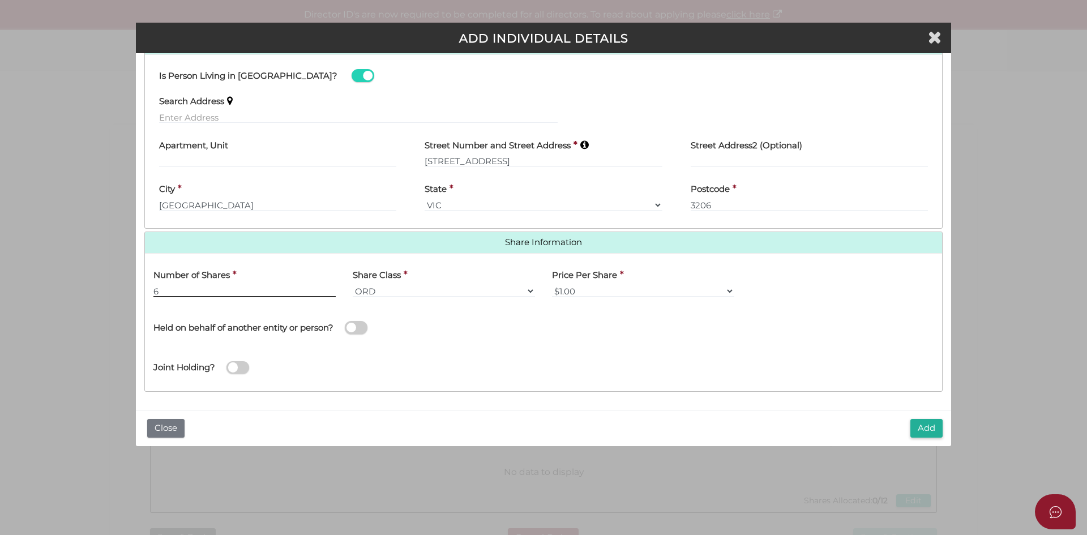
type input "6"
click at [407, 350] on div "Joint Holding?" at bounding box center [543, 364] width 797 height 37
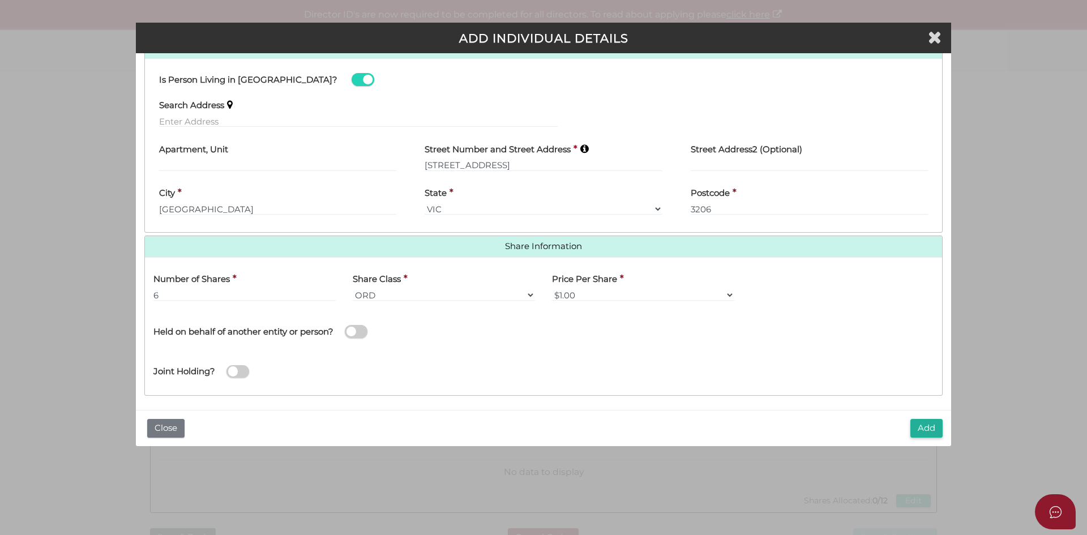
click at [933, 430] on button "Add" at bounding box center [926, 428] width 32 height 19
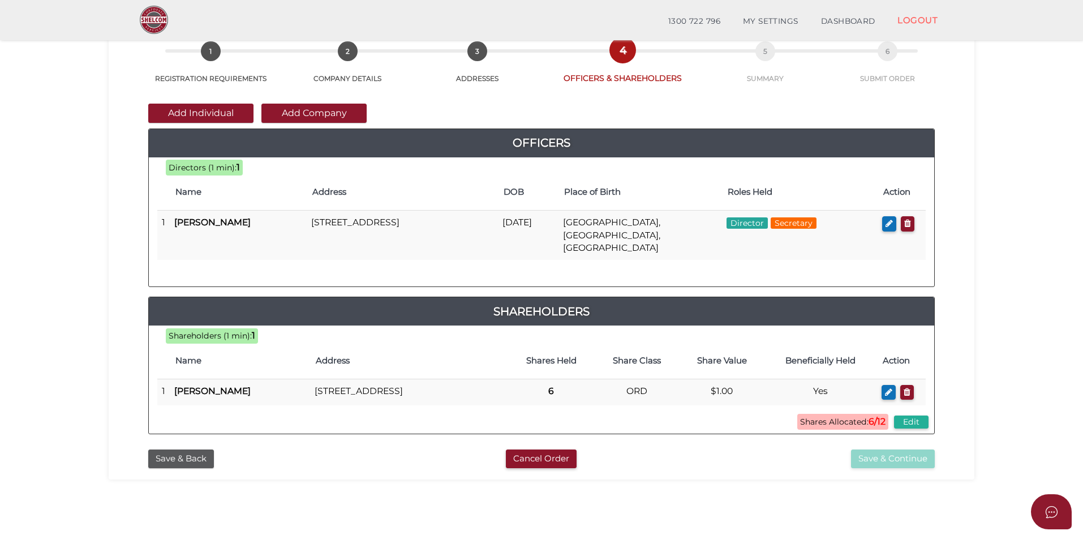
scroll to position [63, 0]
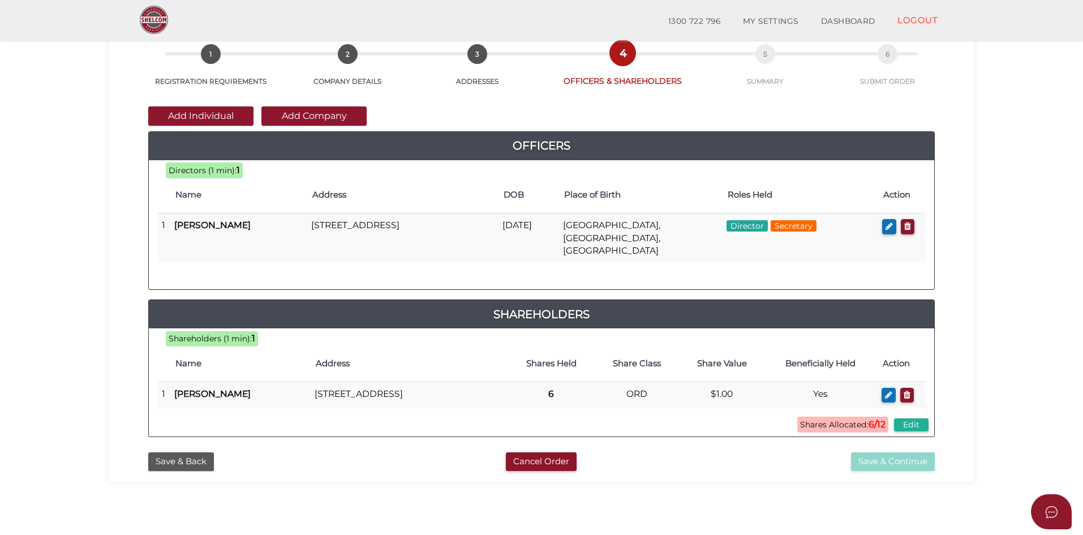
click at [195, 111] on button "Add Individual" at bounding box center [200, 115] width 105 height 19
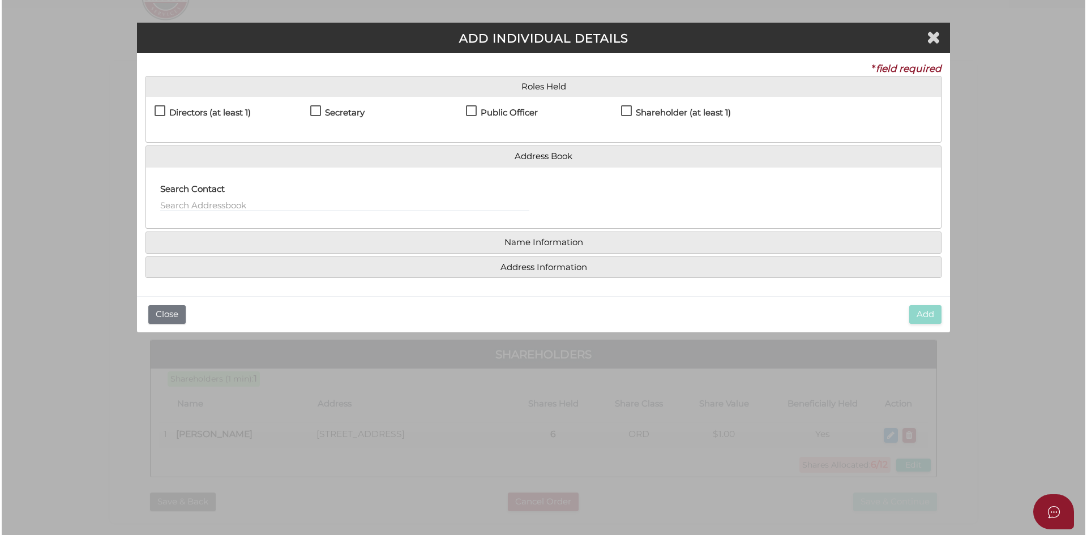
scroll to position [0, 0]
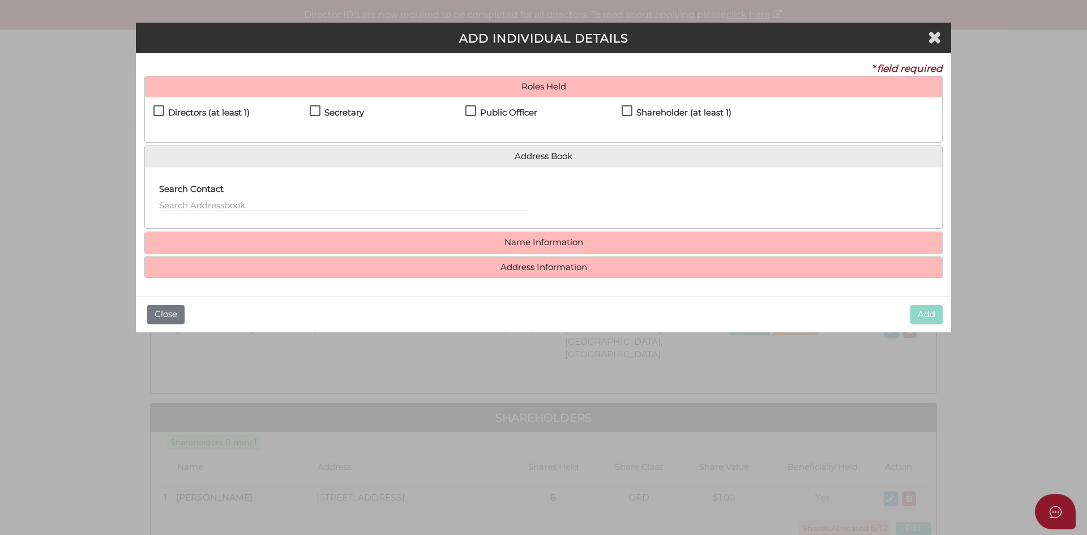
click at [153, 110] on div "Directors (at least 1) Secretary Public Officer Member Shareholder (at least 1)" at bounding box center [543, 119] width 797 height 45
click at [161, 111] on label "Directors (at least 1)" at bounding box center [201, 115] width 96 height 14
checkbox input "true"
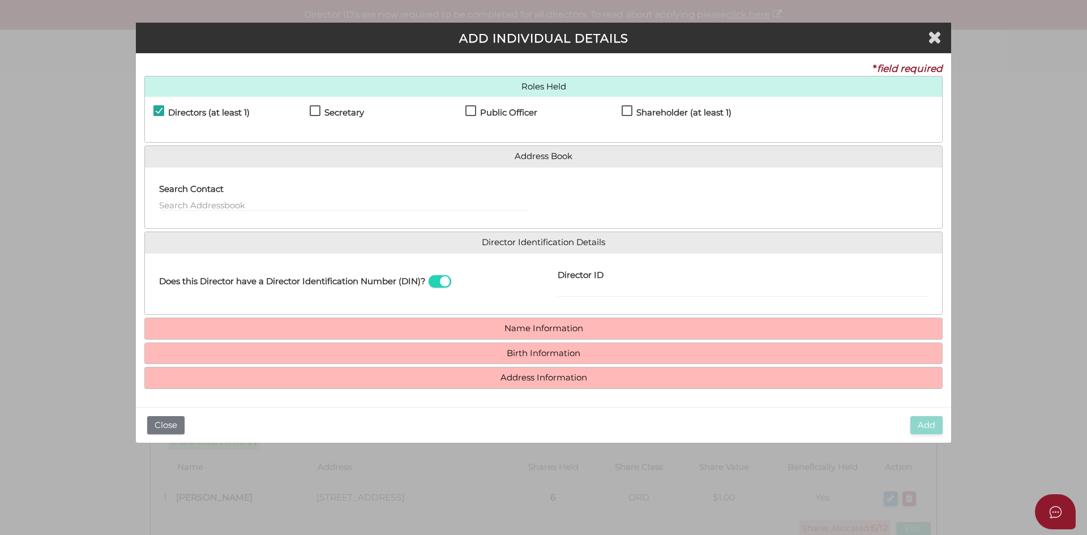
click at [469, 110] on label "Public Officer" at bounding box center [501, 115] width 72 height 14
checkbox input "true"
click at [626, 111] on label "Shareholder (at least 1)" at bounding box center [676, 115] width 110 height 14
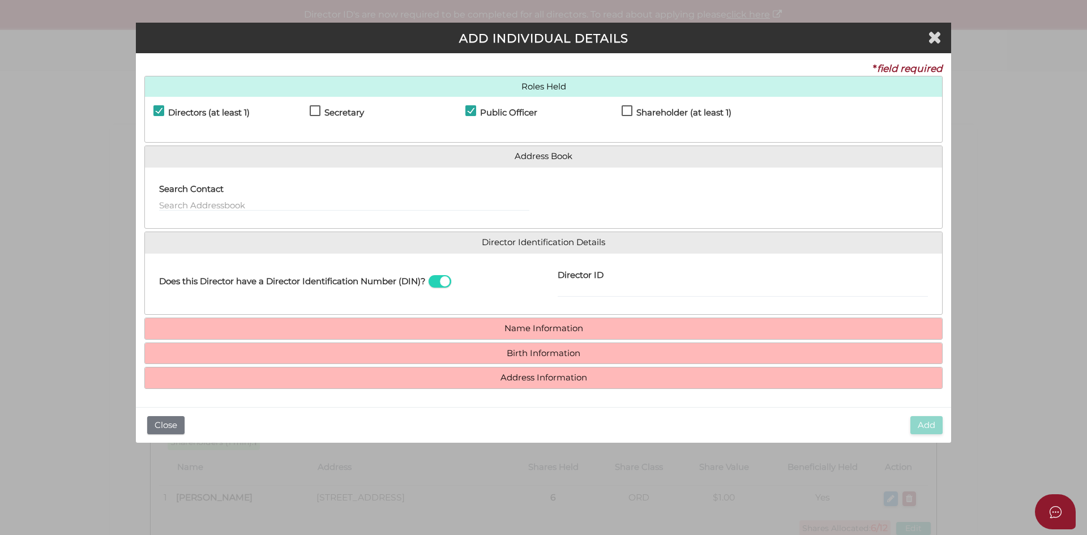
checkbox input "true"
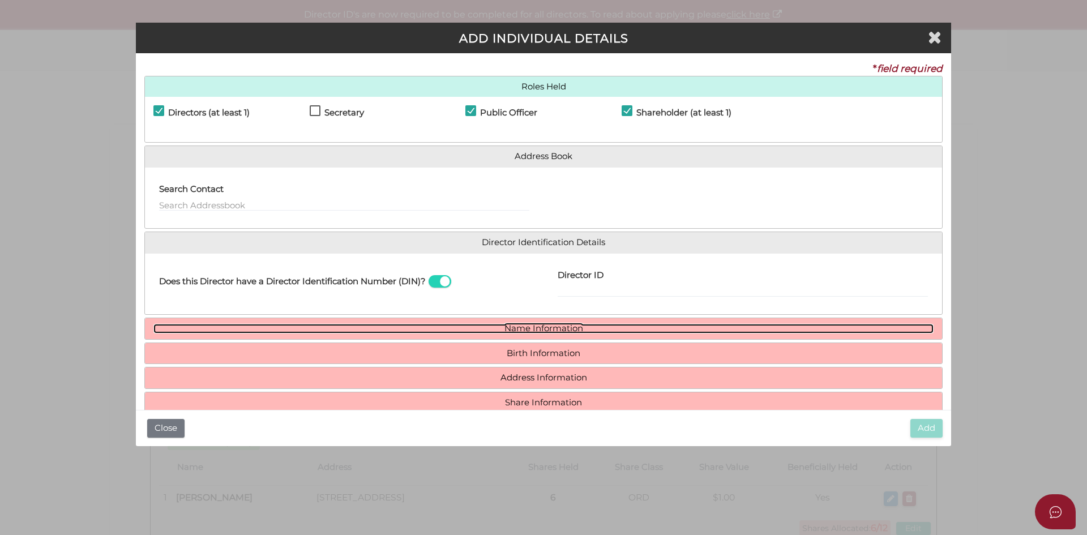
click at [474, 331] on link "Name Information" at bounding box center [543, 329] width 780 height 10
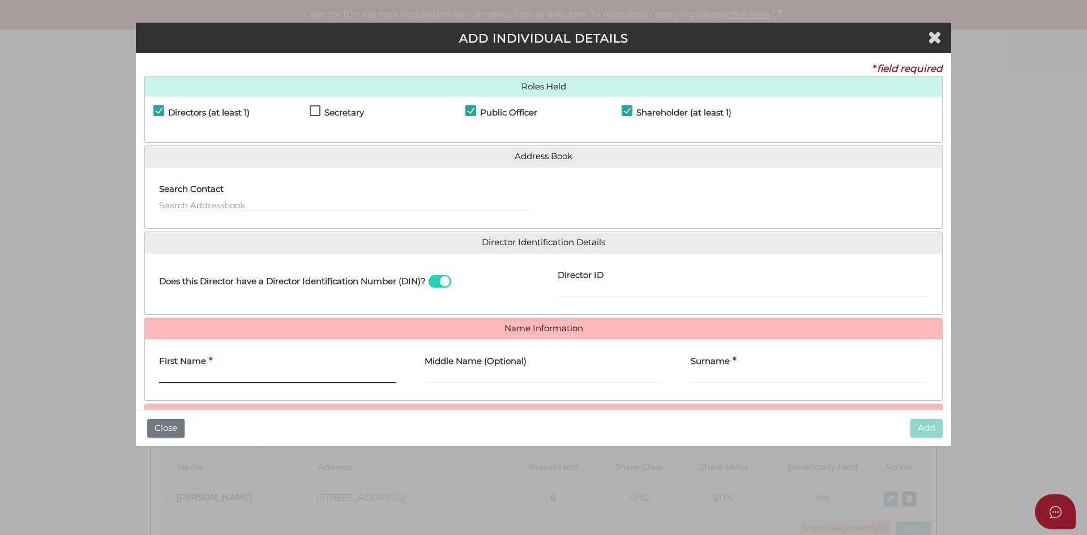
click at [224, 376] on input "First Name" at bounding box center [277, 377] width 237 height 12
click at [193, 374] on input "First Name" at bounding box center [277, 377] width 237 height 12
type input "Jacqueline"
type input "Mary"
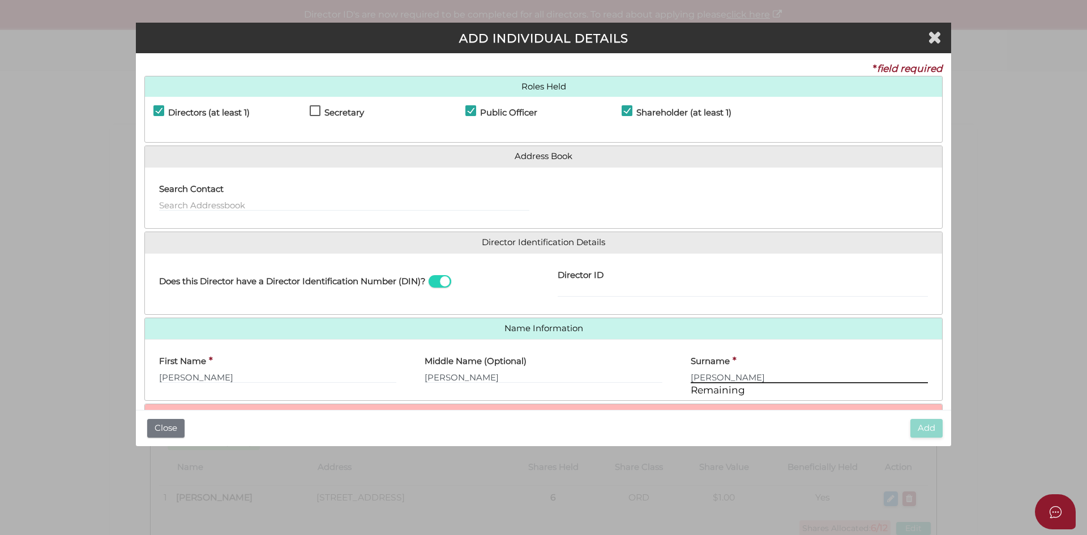
scroll to position [83, 0]
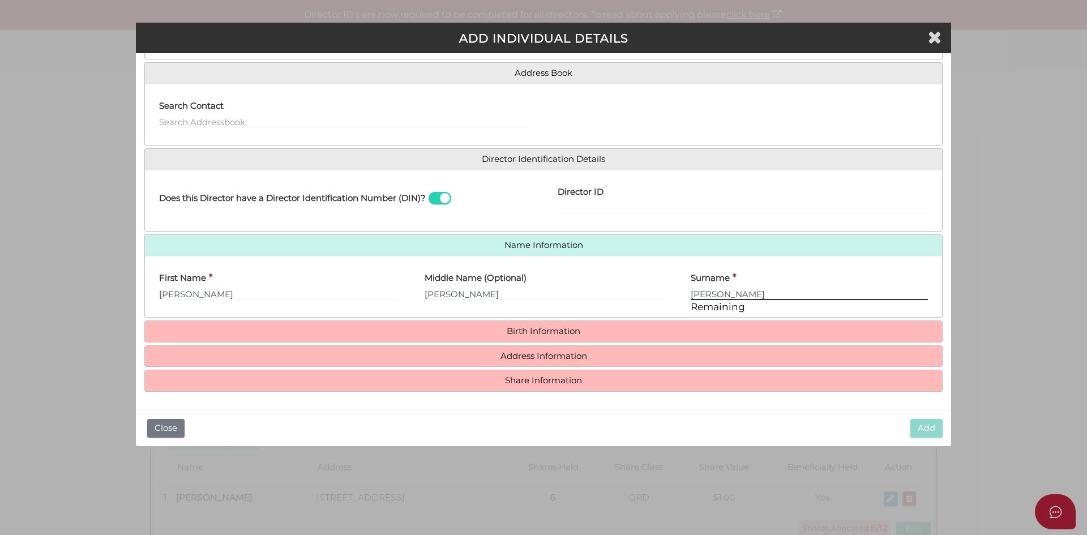
type input "Johnson"
click at [407, 325] on h4 "Birth Information" at bounding box center [543, 331] width 797 height 21
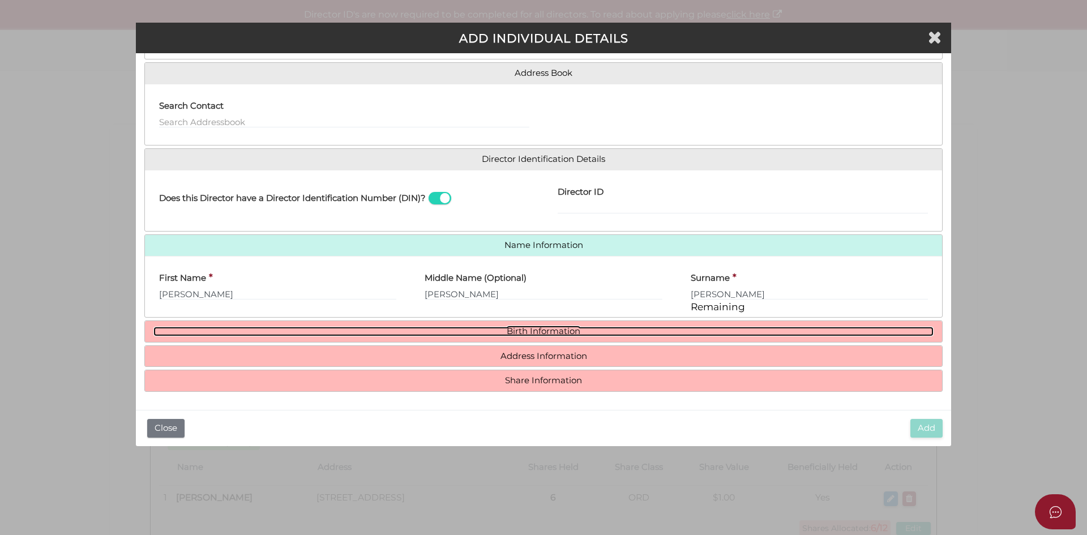
click at [522, 331] on link "Birth Information" at bounding box center [543, 332] width 780 height 10
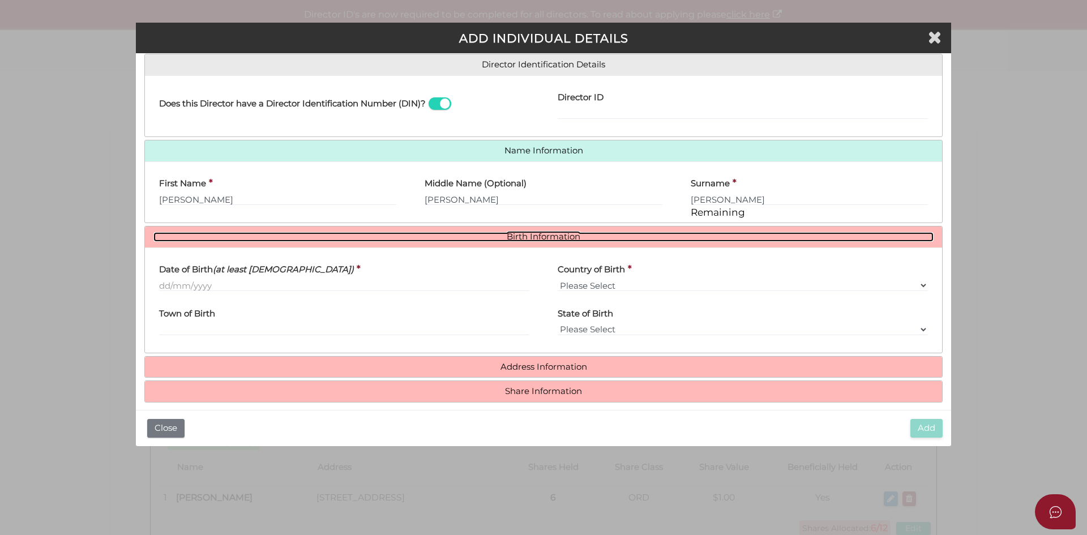
scroll to position [188, 0]
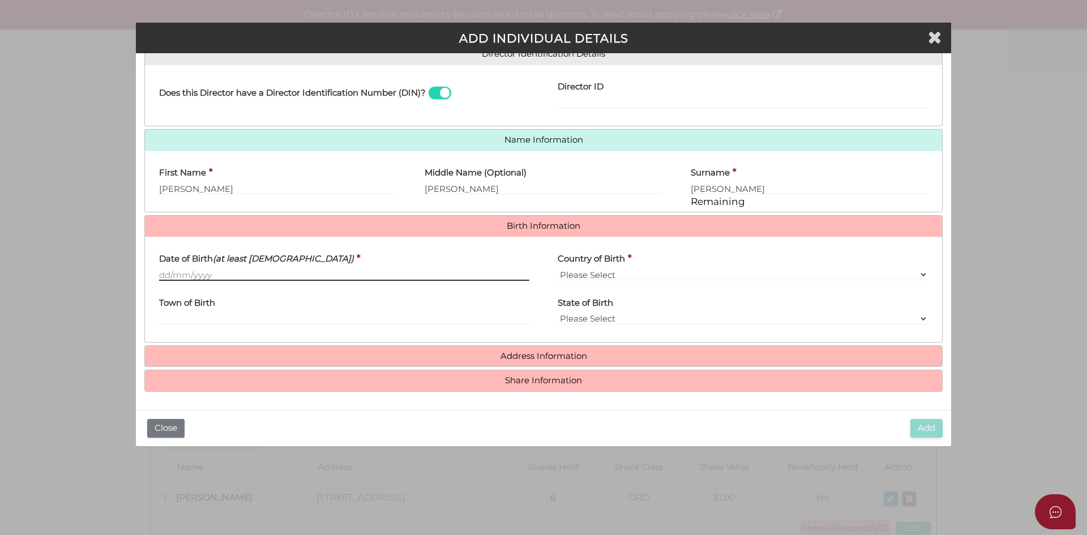
click at [159, 277] on input "Date of Birth (at least 18 years old)" at bounding box center [344, 274] width 370 height 12
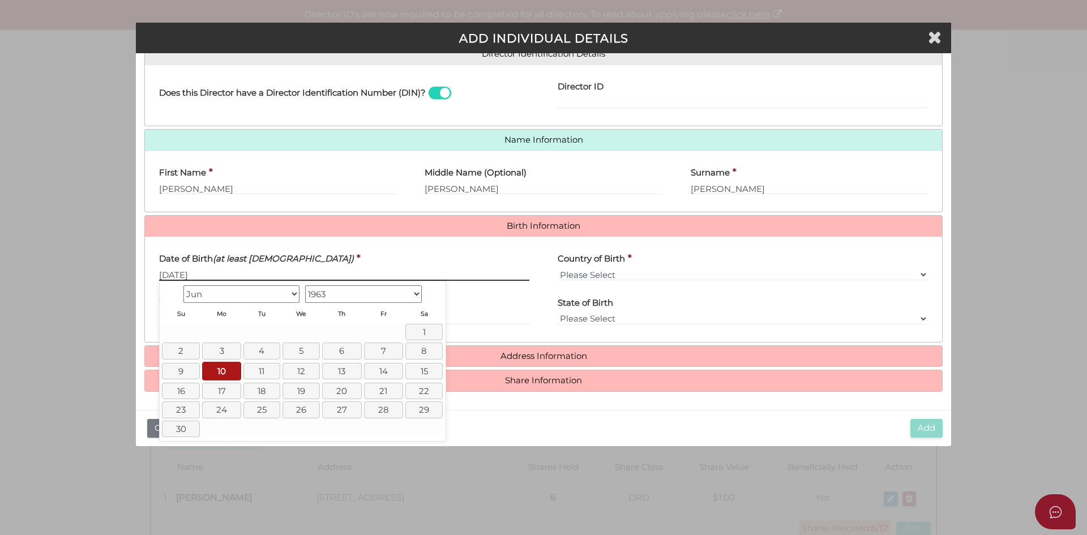
type input "10/06/1963"
click at [653, 276] on select "Please Select v Australia Afghanistan Albania Algeria American Samoa Andorra An…" at bounding box center [742, 274] width 370 height 12
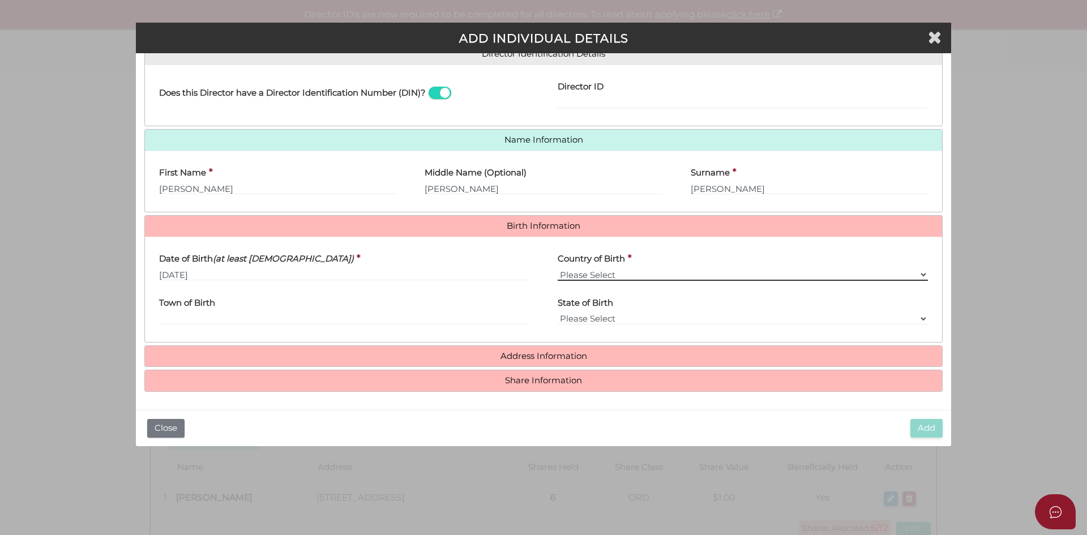
select select "[GEOGRAPHIC_DATA]"
click at [557, 268] on select "Please Select v Australia Afghanistan Albania Algeria American Samoa Andorra An…" at bounding box center [742, 274] width 370 height 12
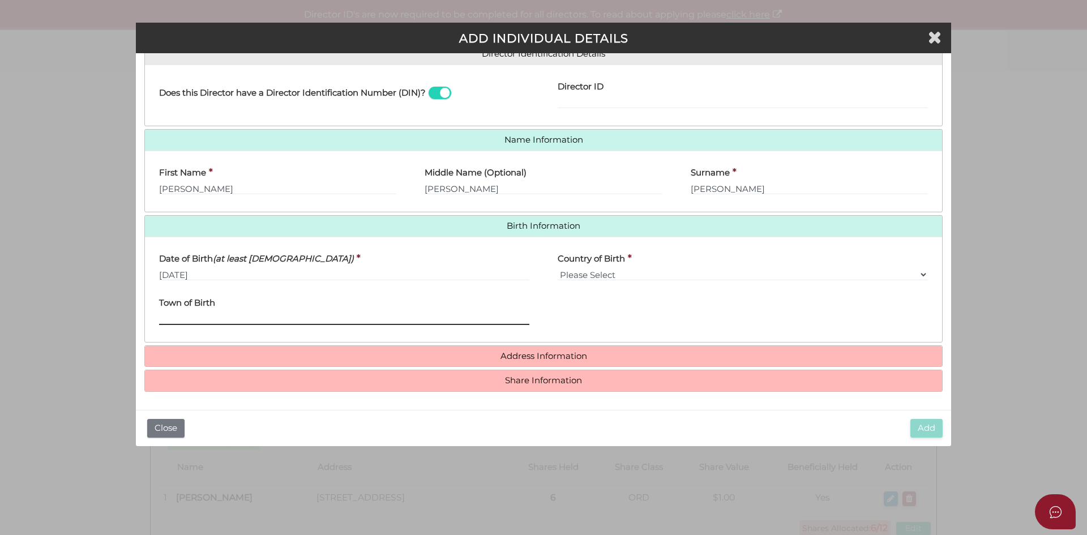
click at [235, 318] on input "Town of Birth" at bounding box center [344, 318] width 370 height 12
type input "Boston"
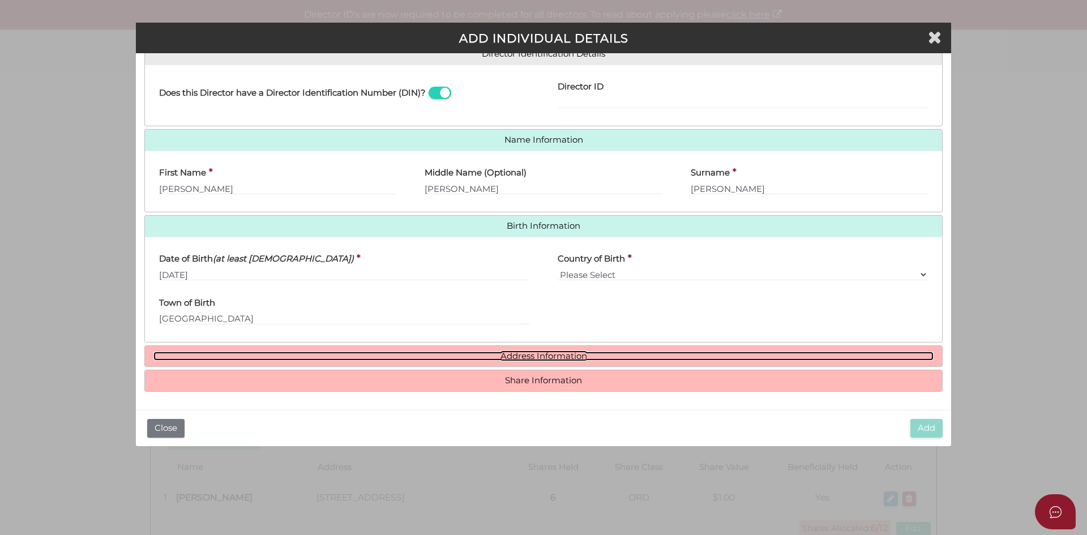
click at [512, 358] on link "Address Information" at bounding box center [543, 356] width 780 height 10
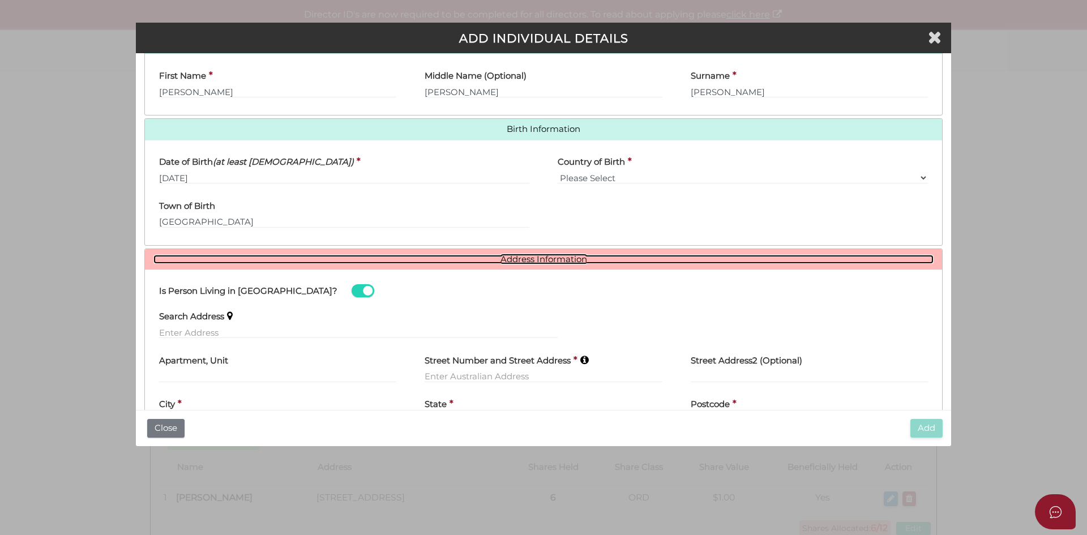
scroll to position [304, 0]
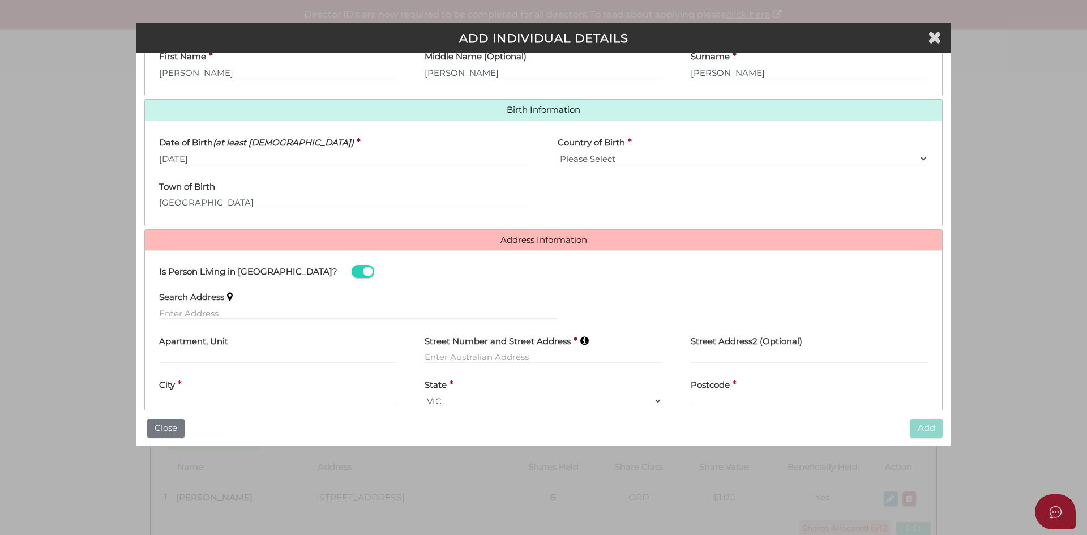
click at [217, 320] on div "Search Address" at bounding box center [358, 306] width 427 height 44
click at [211, 314] on input "text" at bounding box center [358, 313] width 398 height 12
click at [205, 312] on input "text" at bounding box center [358, 313] width 398 height 12
type input "76 Park Road, Middle Park VIC, Australia"
type input "76 Park Road"
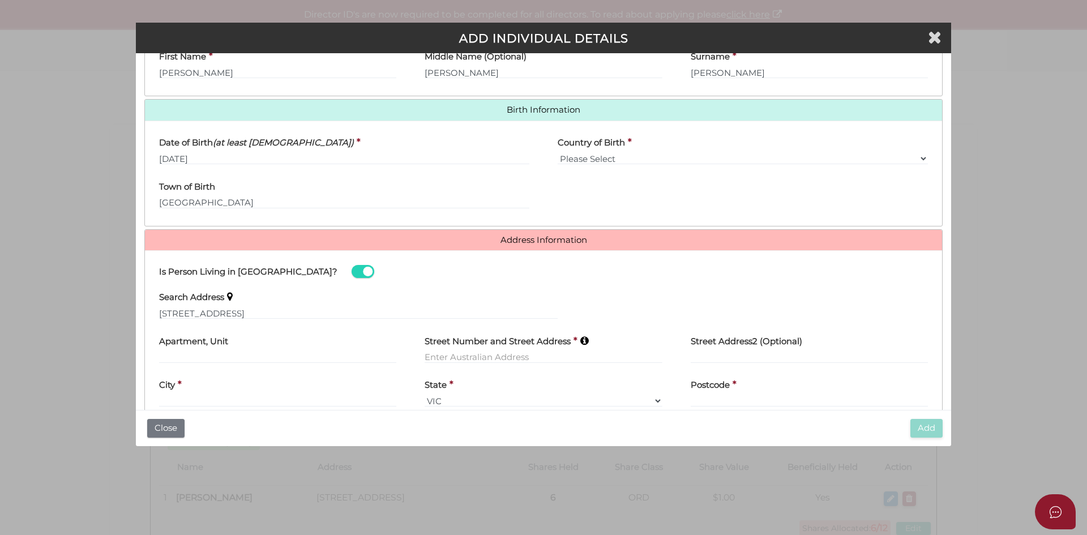
type input "Middle Park"
select select "VIC"
type input "3206"
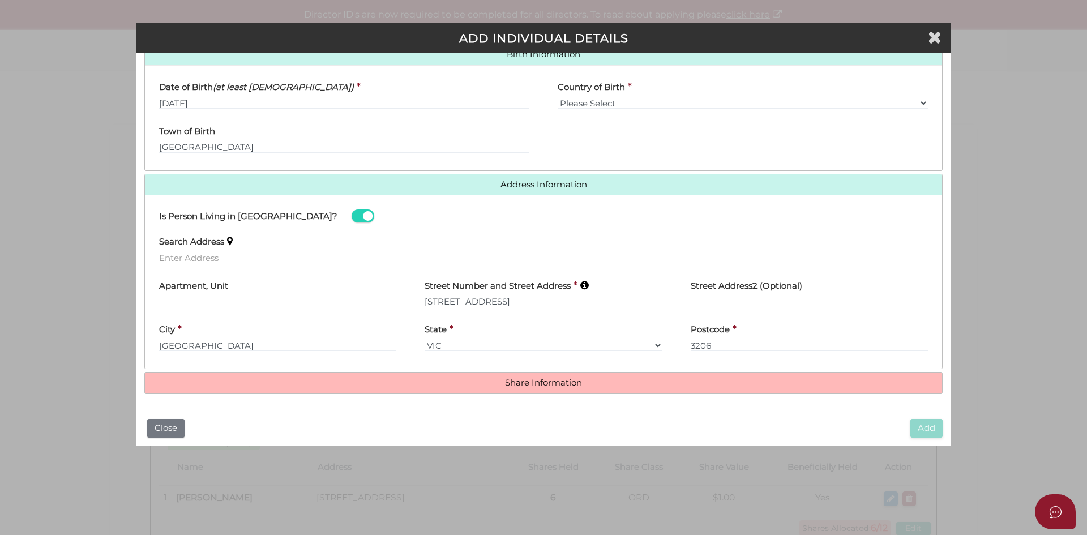
scroll to position [362, 0]
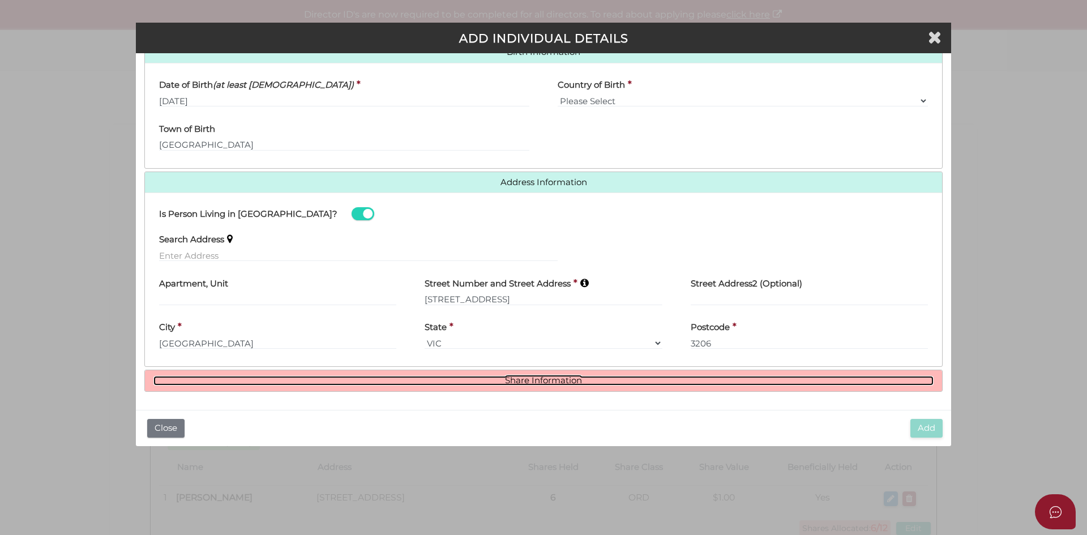
click at [518, 379] on link "Share Information" at bounding box center [543, 381] width 780 height 10
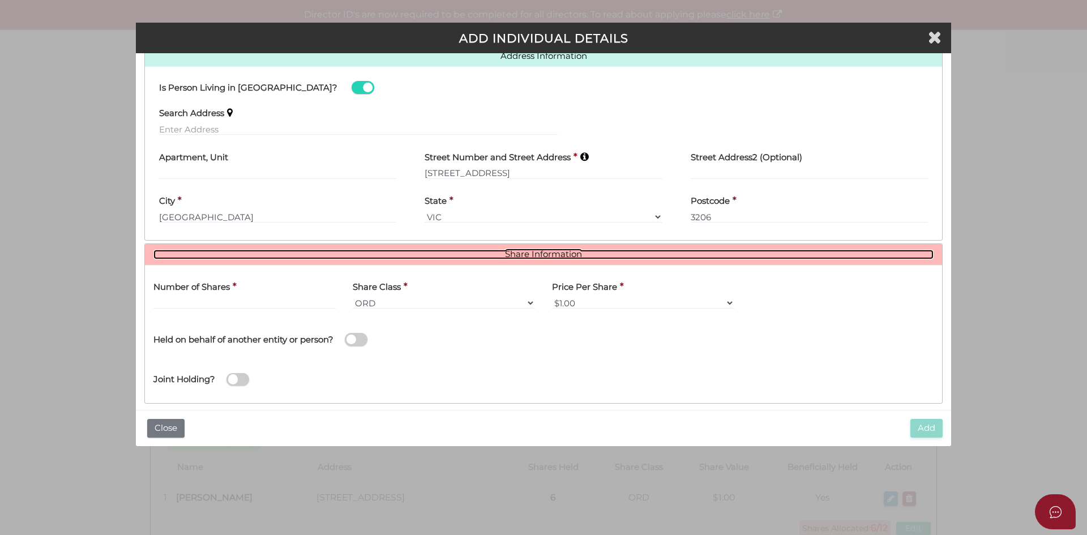
scroll to position [500, 0]
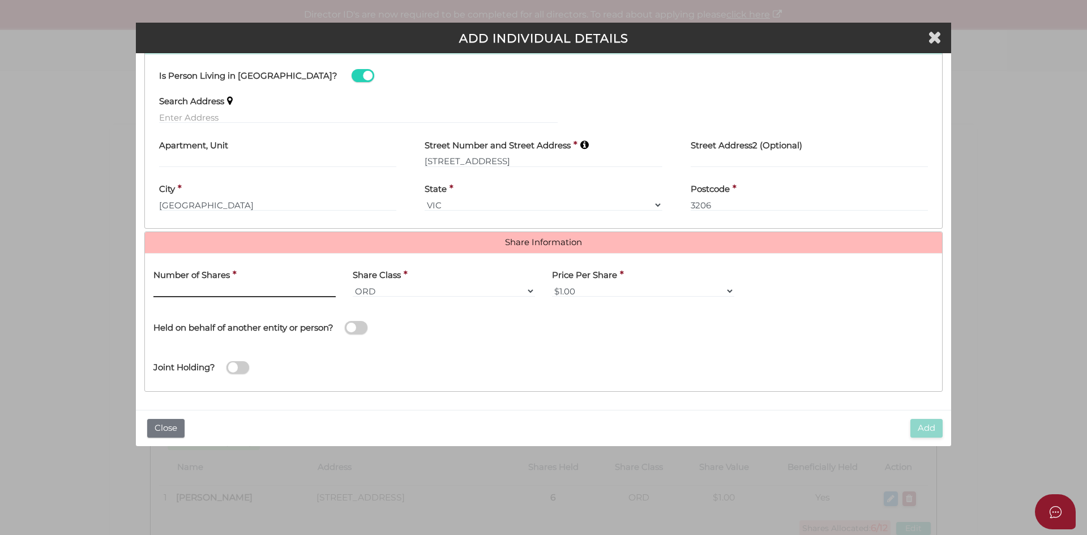
click at [213, 293] on input "text" at bounding box center [244, 291] width 182 height 12
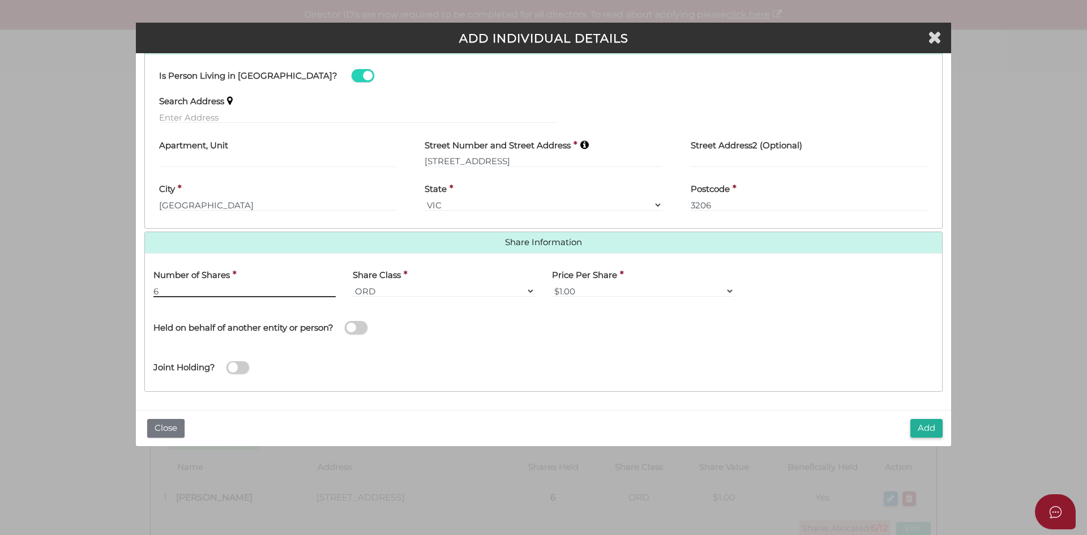
type input "6"
click at [521, 358] on div "Joint Holding?" at bounding box center [543, 364] width 797 height 37
click at [923, 427] on button "Add" at bounding box center [926, 428] width 32 height 19
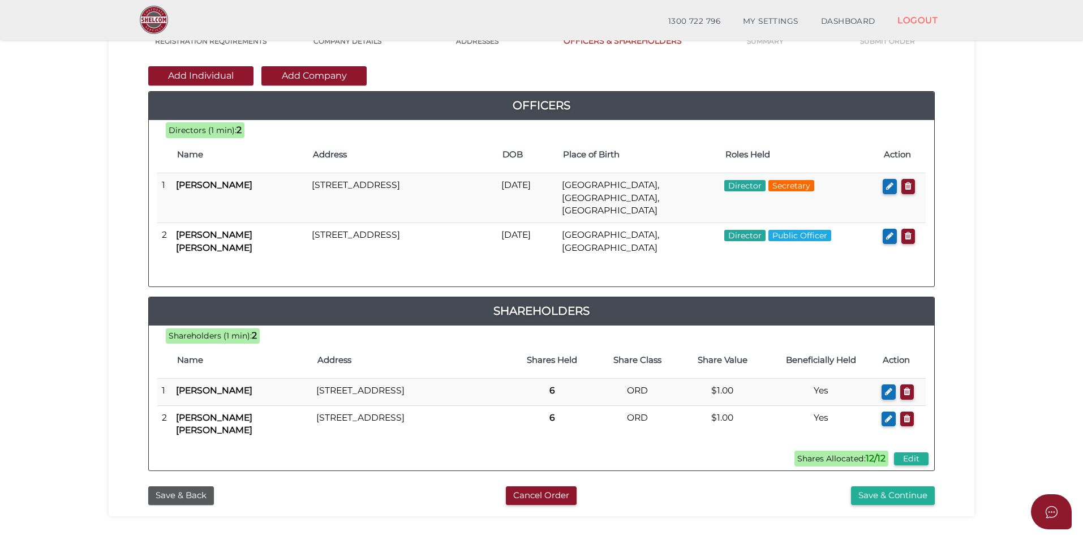
scroll to position [101, 0]
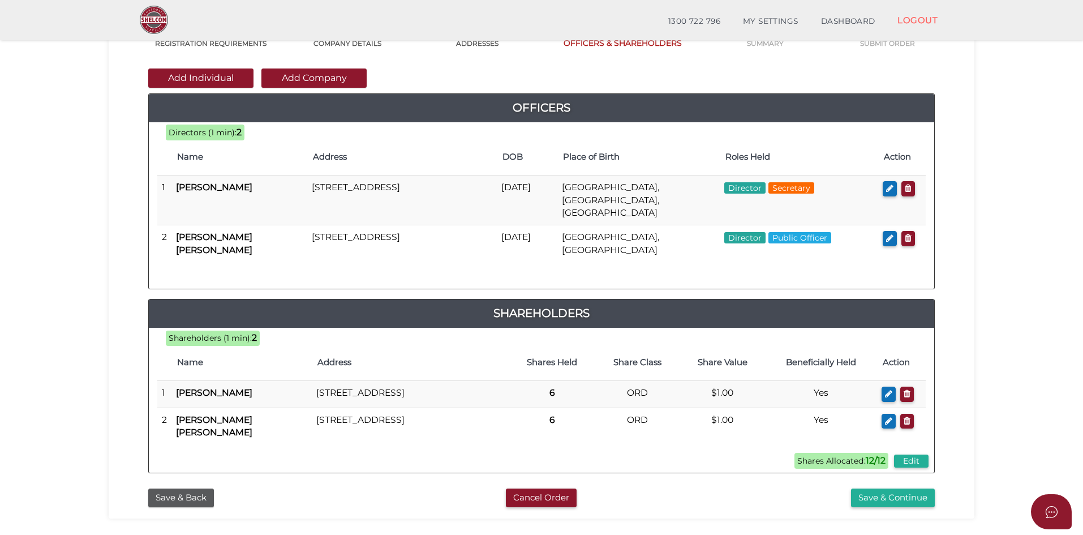
click at [68, 205] on section "Company Registration 172de61140256be31fe40937cc9a8e85 1 REGISTRATION REQUIREMEN…" at bounding box center [541, 280] width 1083 height 703
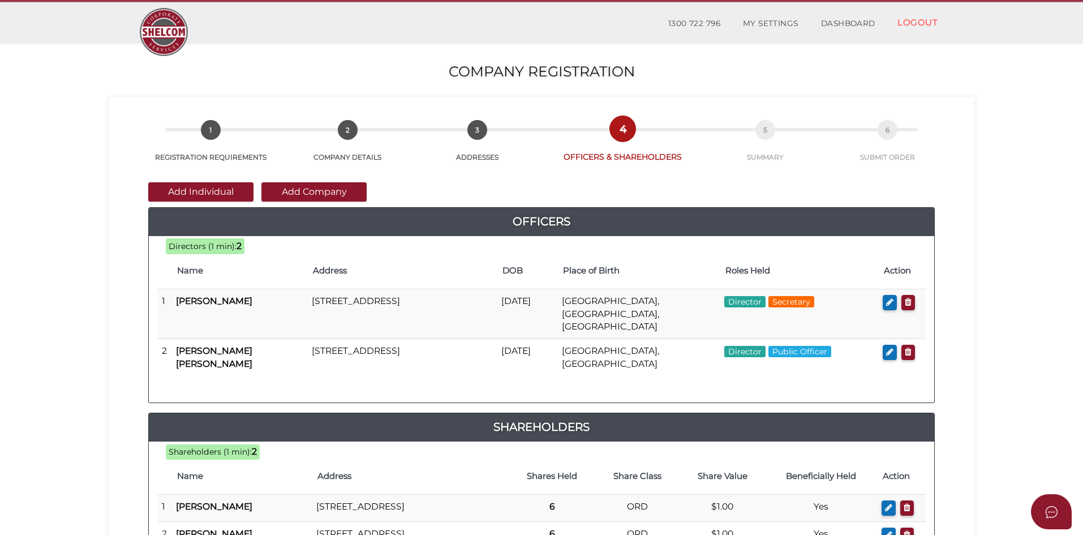
scroll to position [0, 0]
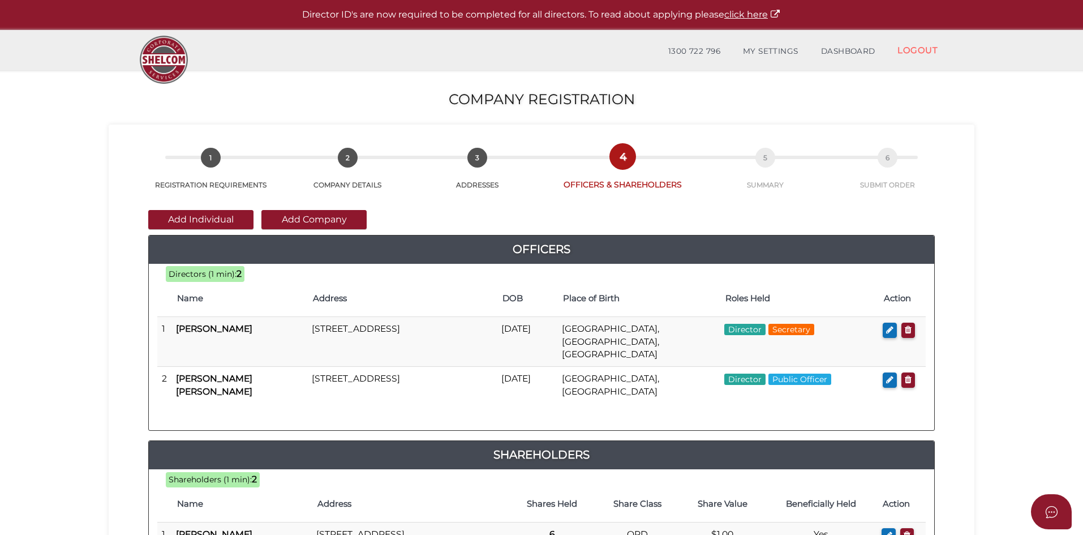
click at [46, 205] on section "Company Registration 172de61140256be31fe40937cc9a8e85 1 REGISTRATION REQUIREMEN…" at bounding box center [541, 421] width 1083 height 703
click at [101, 189] on section "Company Registration 172de61140256be31fe40937cc9a8e85 1 REGISTRATION REQUIREMEN…" at bounding box center [541, 421] width 1083 height 703
click at [566, 371] on td "[GEOGRAPHIC_DATA], [GEOGRAPHIC_DATA]" at bounding box center [638, 385] width 162 height 37
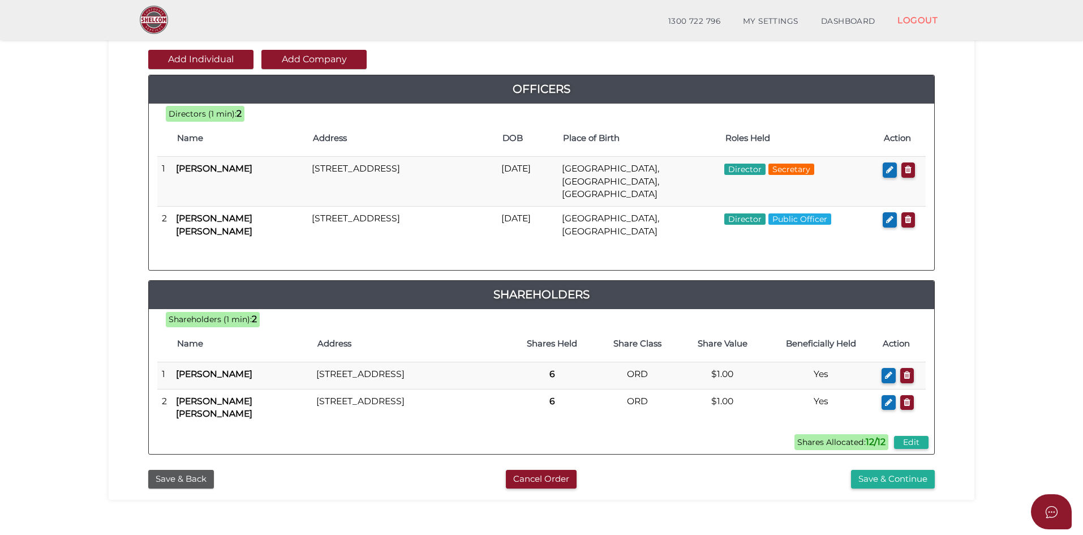
scroll to position [123, 0]
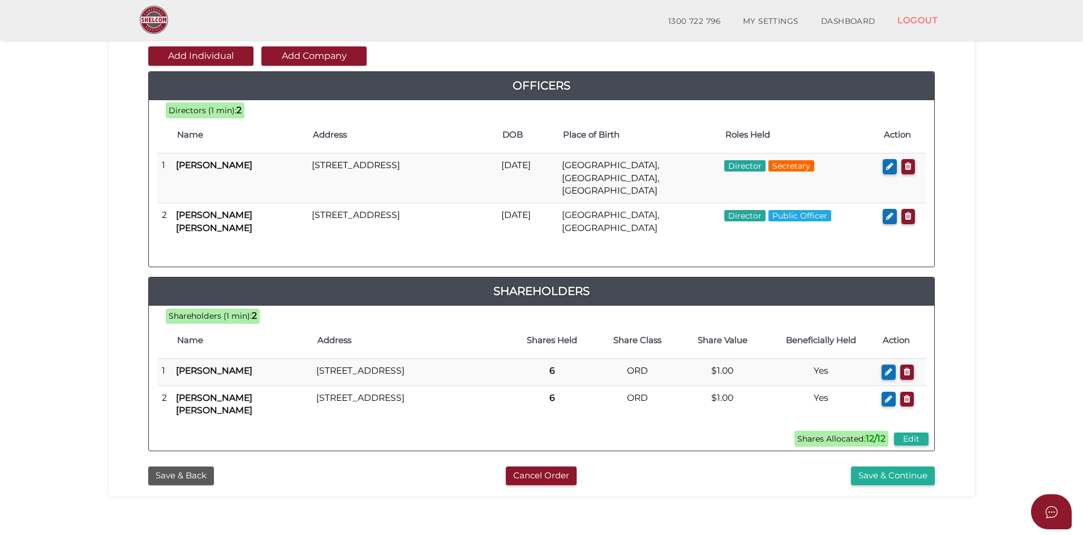
click at [888, 212] on icon "button" at bounding box center [889, 216] width 7 height 8
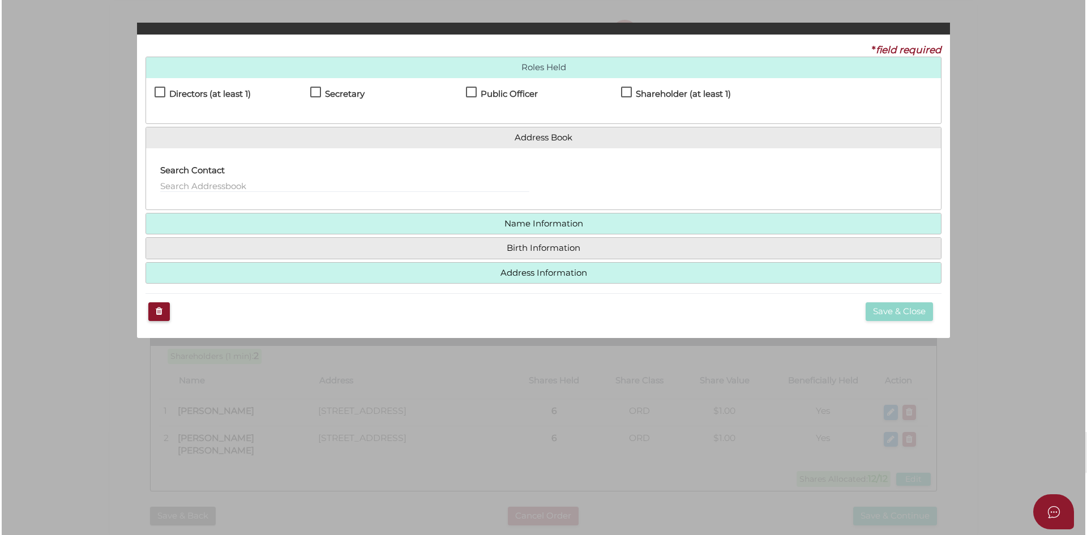
scroll to position [0, 0]
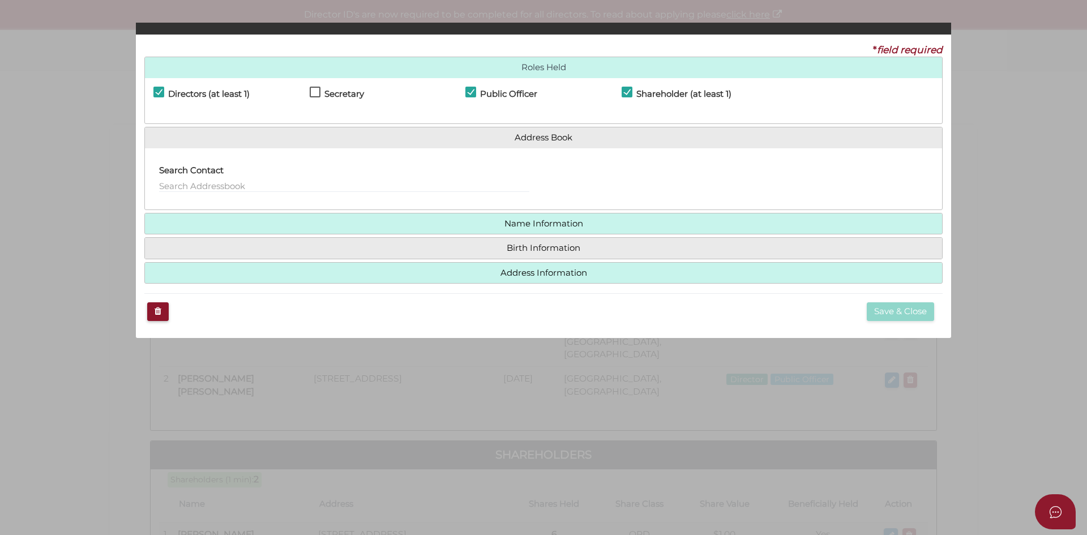
checkbox input "true"
type input "0"
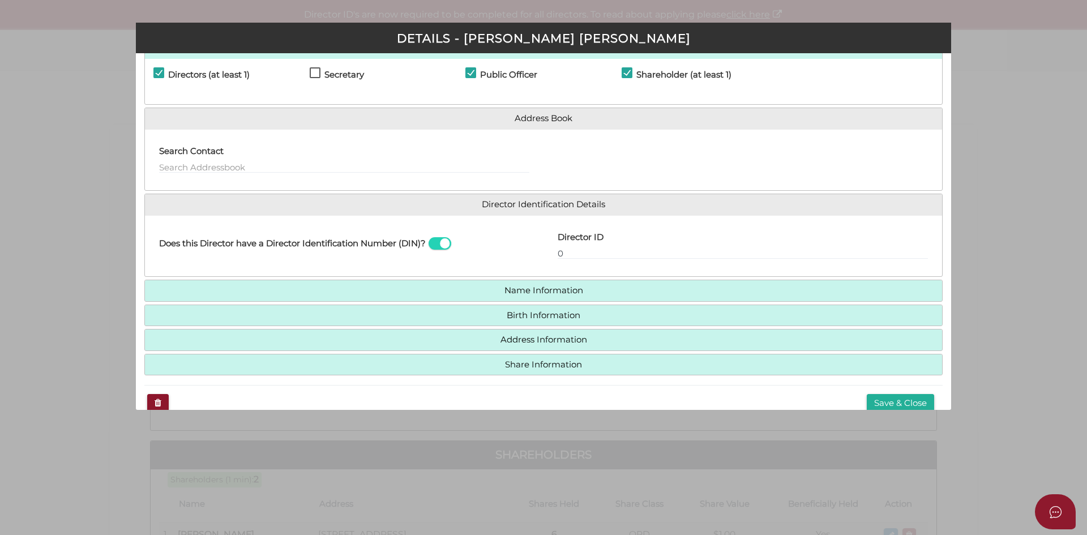
scroll to position [58, 0]
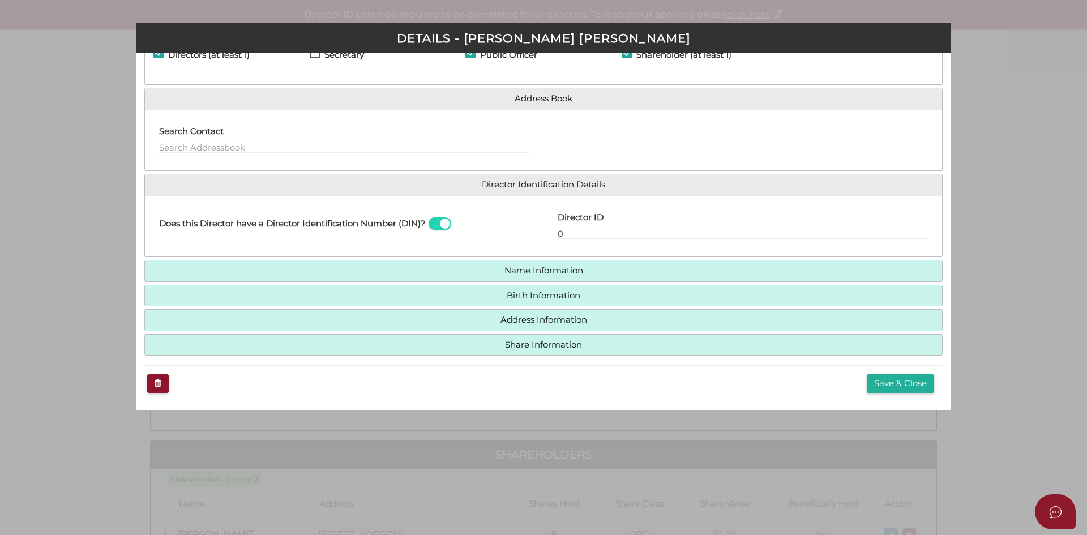
click at [883, 380] on button "Save & Close" at bounding box center [899, 383] width 67 height 19
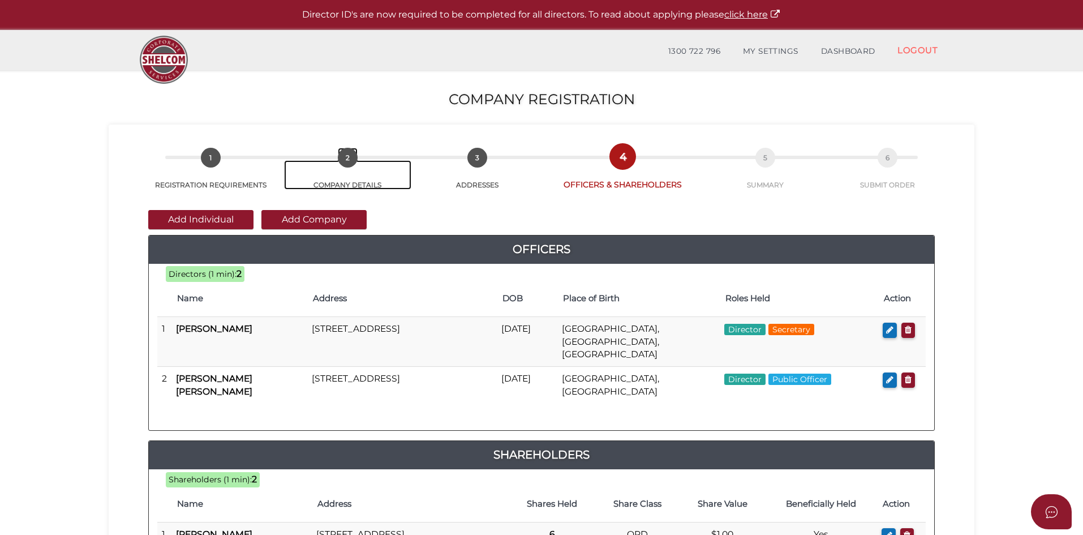
click at [346, 160] on span "2" at bounding box center [348, 158] width 20 height 20
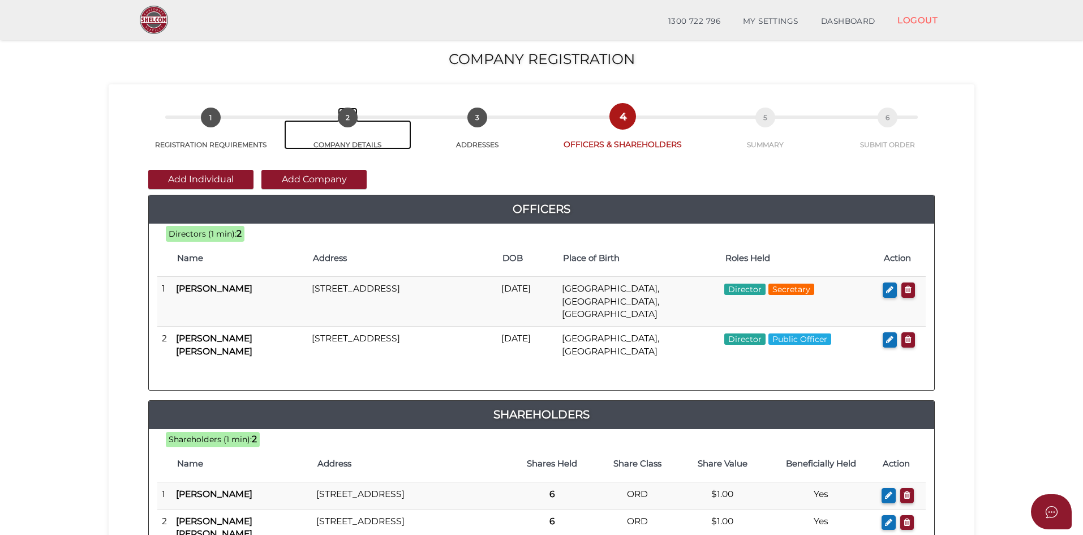
scroll to position [242, 0]
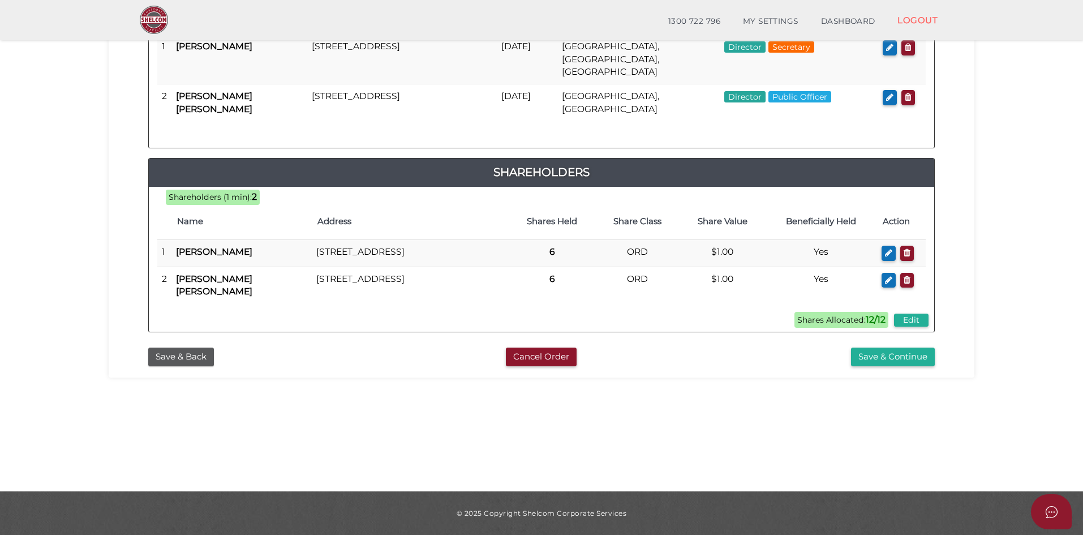
click at [188, 355] on button "Save & Back" at bounding box center [181, 356] width 66 height 19
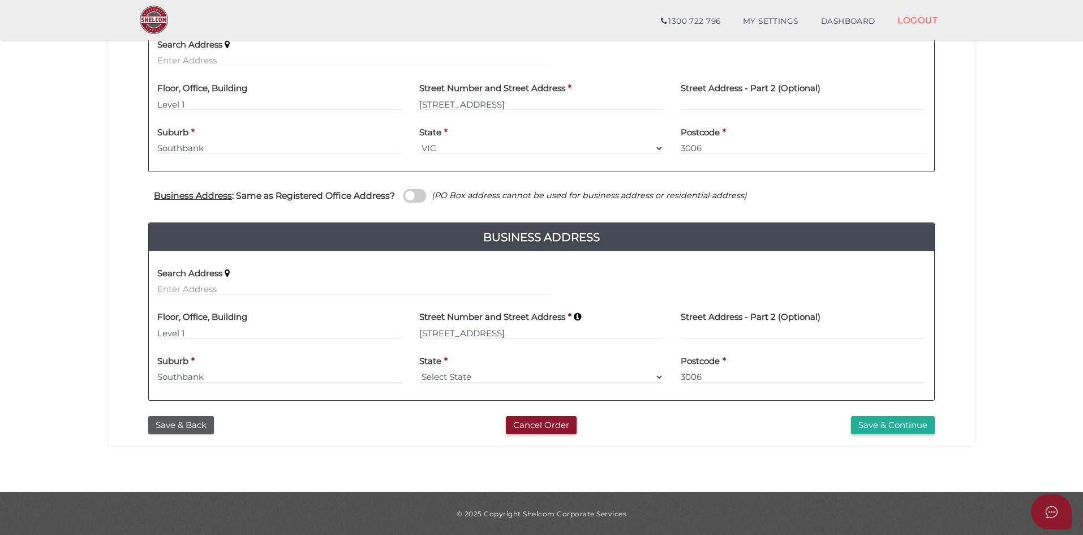
scroll to position [290, 0]
click at [177, 427] on button "Save & Back" at bounding box center [181, 424] width 66 height 19
